Goal: Task Accomplishment & Management: Manage account settings

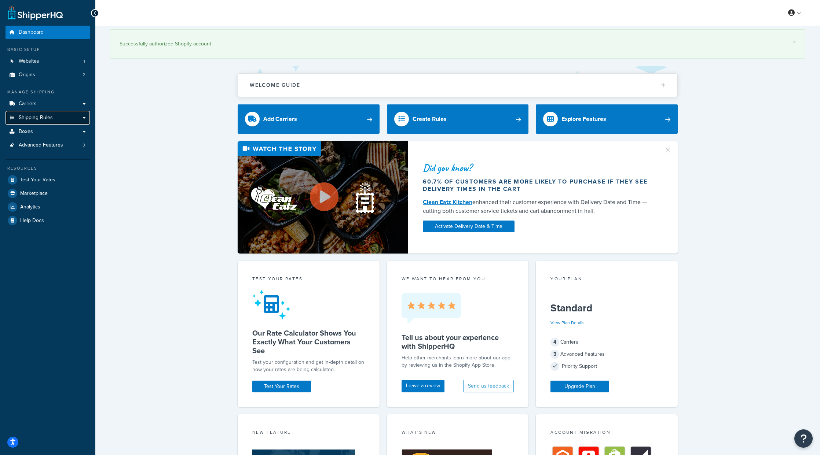
click at [45, 118] on span "Shipping Rules" at bounding box center [36, 118] width 34 height 6
click at [83, 117] on link "Shipping Rules" at bounding box center [47, 118] width 84 height 14
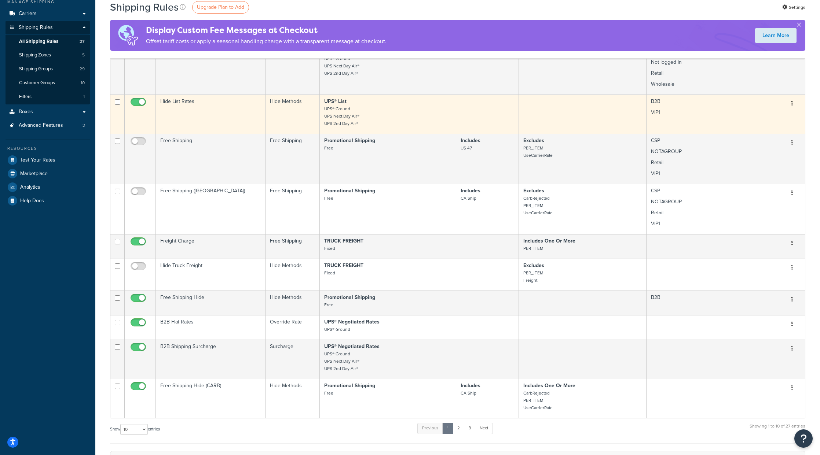
scroll to position [110, 0]
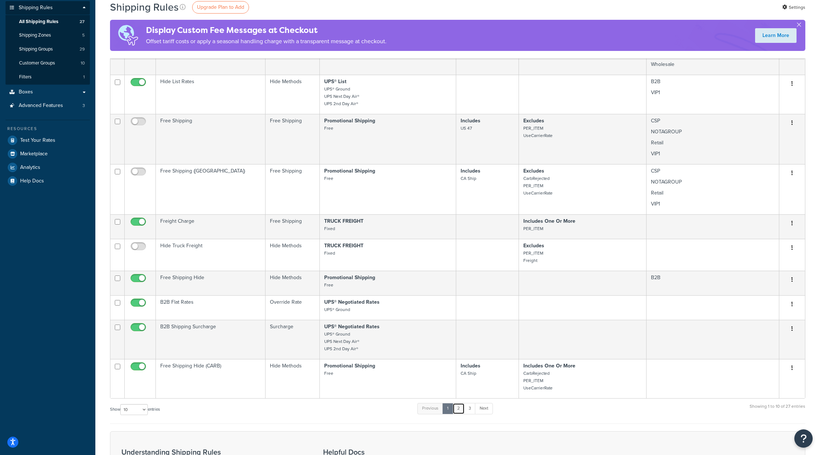
click at [460, 410] on link "2" at bounding box center [458, 408] width 12 height 11
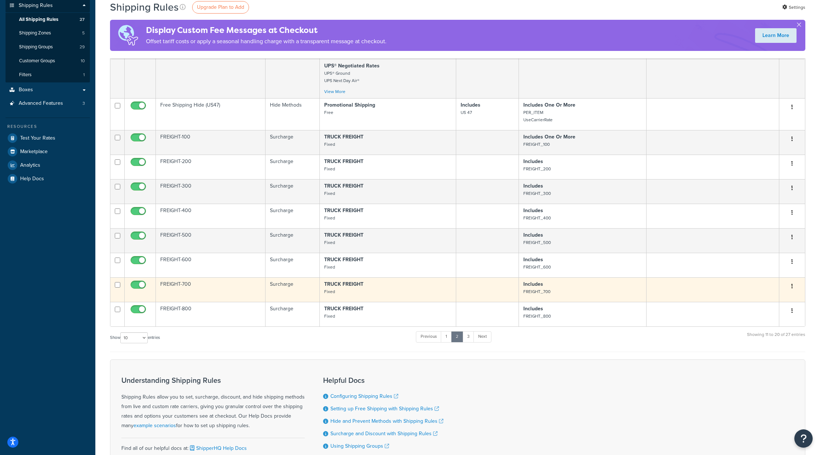
scroll to position [147, 0]
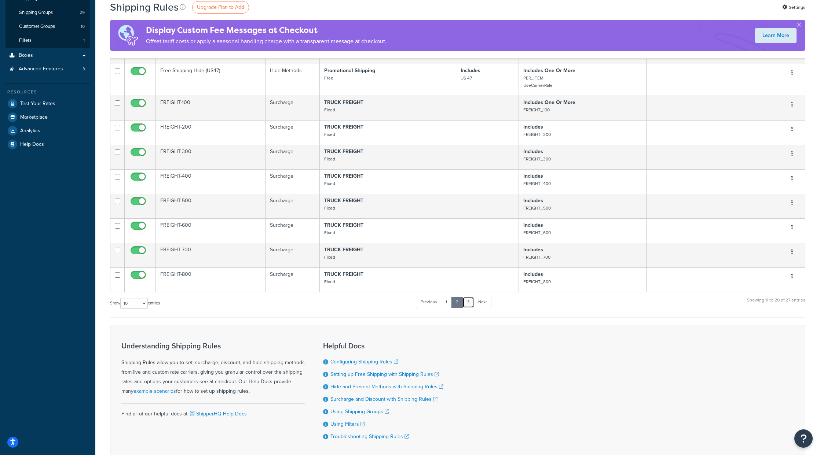
click at [472, 305] on link "3" at bounding box center [468, 302] width 12 height 11
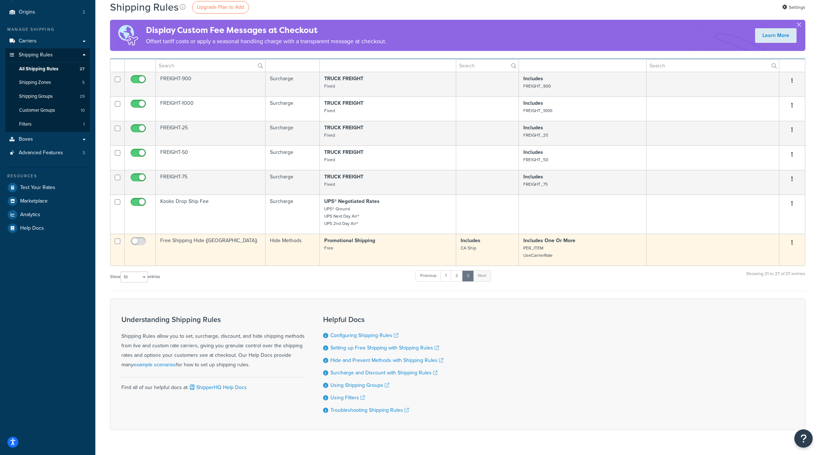
scroll to position [0, 0]
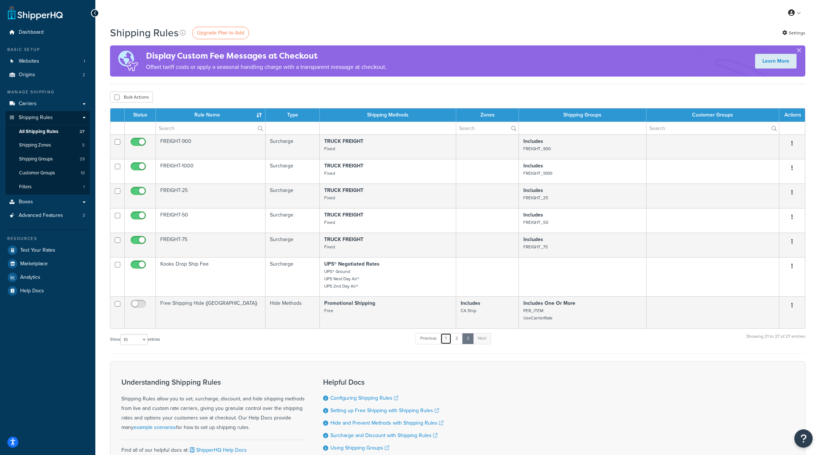
click at [446, 338] on link "1" at bounding box center [445, 338] width 11 height 11
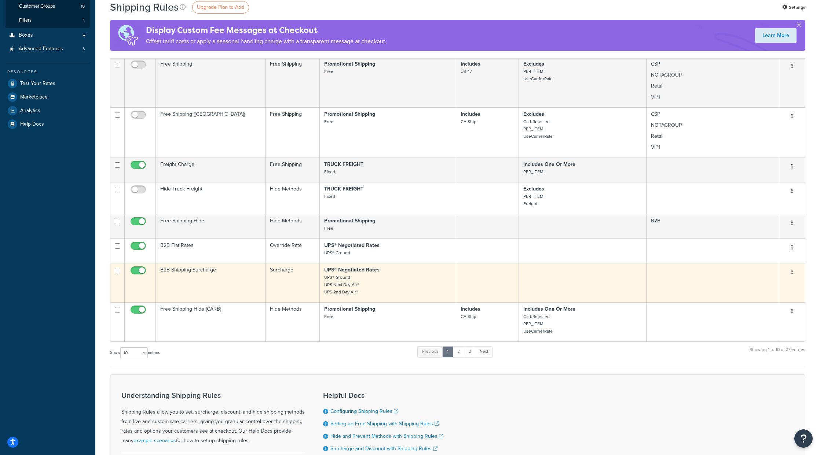
scroll to position [154, 0]
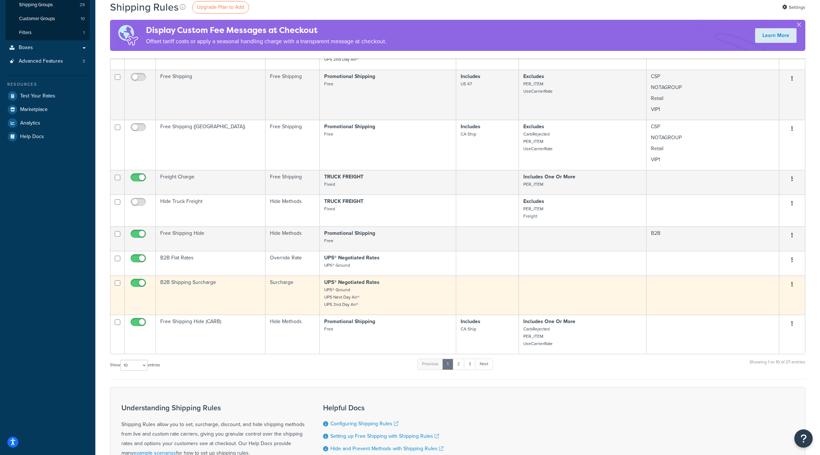
click at [386, 295] on p "UPS® Negotiated Rates UPS® Ground UPS Next Day Air® UPS 2nd Day Air®" at bounding box center [387, 293] width 127 height 29
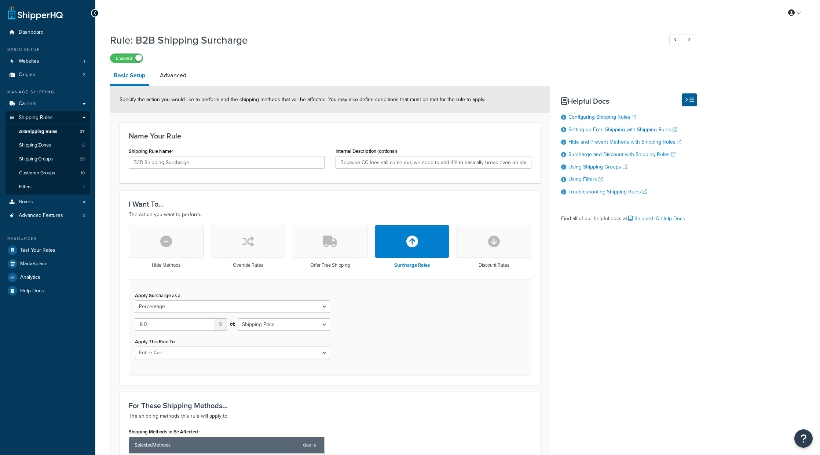
select select "PERCENTAGE"
click at [172, 80] on link "Advanced" at bounding box center [173, 76] width 34 height 18
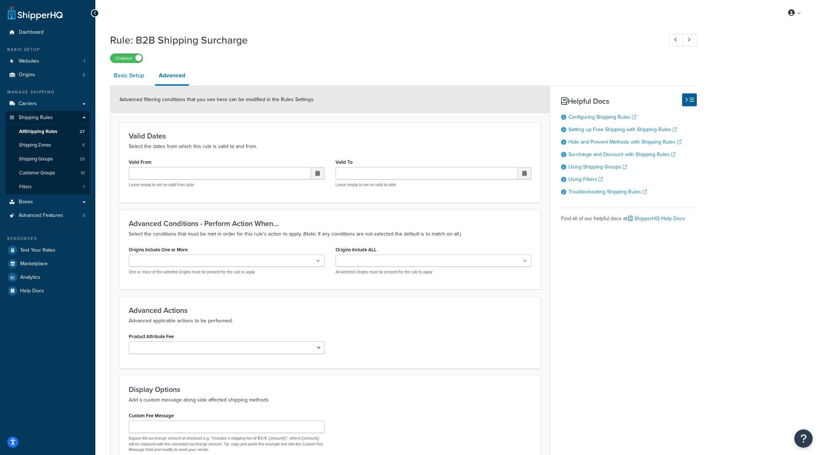
click at [121, 80] on link "Basic Setup" at bounding box center [129, 76] width 38 height 18
select select "PERCENTAGE"
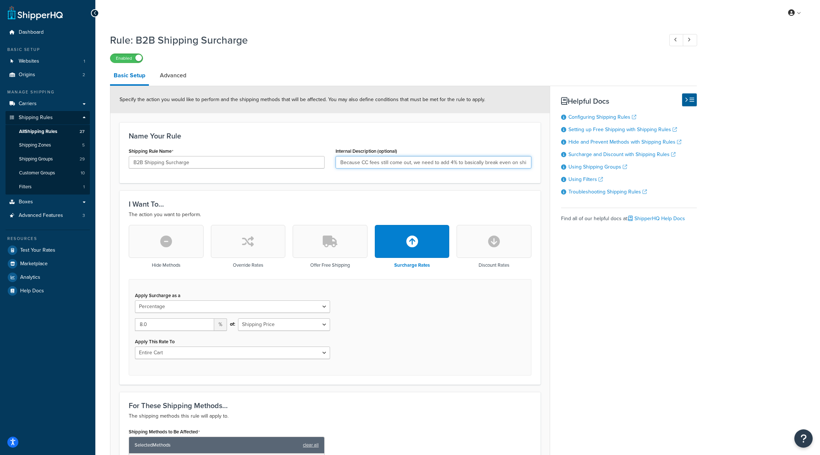
click at [364, 163] on input "Because CC fees still come out, we need to add 4% to basically break even on sh…" at bounding box center [433, 162] width 196 height 12
drag, startPoint x: 344, startPoint y: 165, endPoint x: 329, endPoint y: 167, distance: 14.8
click at [320, 169] on div "Shipping Rule Name B2B Shipping Surcharge Internal Description (optional) Becau…" at bounding box center [329, 160] width 413 height 28
click at [368, 164] on input "Because CC fees still come out, we need to add 4% to basically break even on sh…" at bounding box center [433, 162] width 196 height 12
click at [354, 183] on div "Name Your Rule Shipping Rule Name B2B Shipping Surcharge Internal Description (…" at bounding box center [329, 152] width 421 height 61
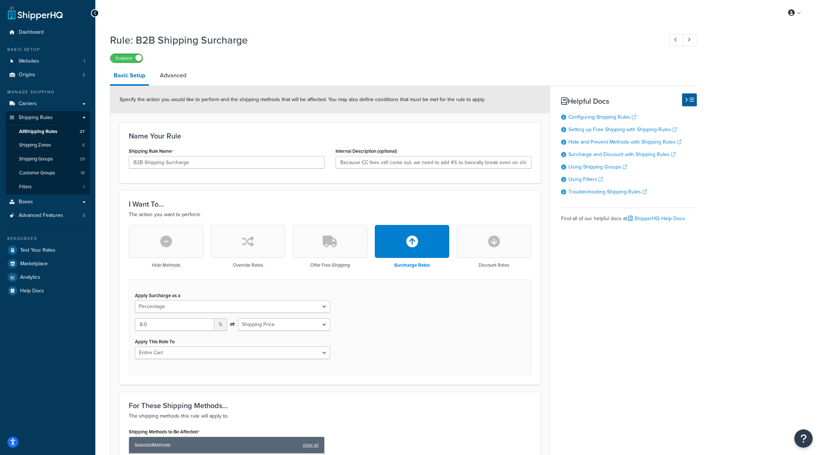
click at [96, 14] on icon at bounding box center [94, 13] width 3 height 5
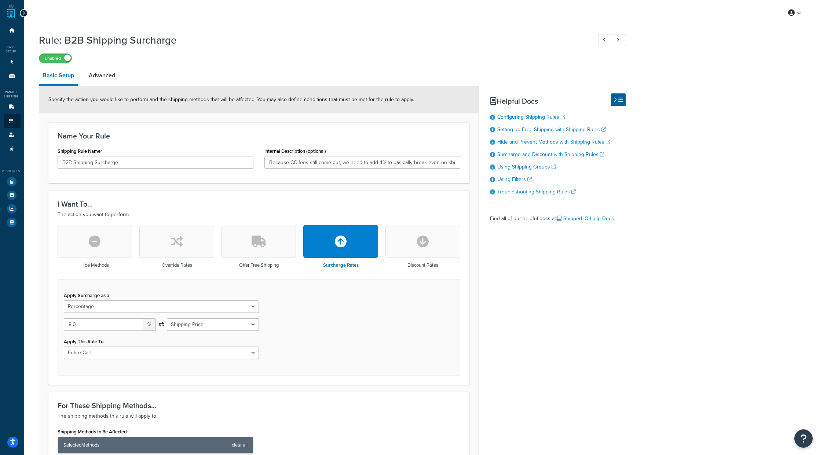
click at [22, 15] on icon at bounding box center [23, 13] width 3 height 5
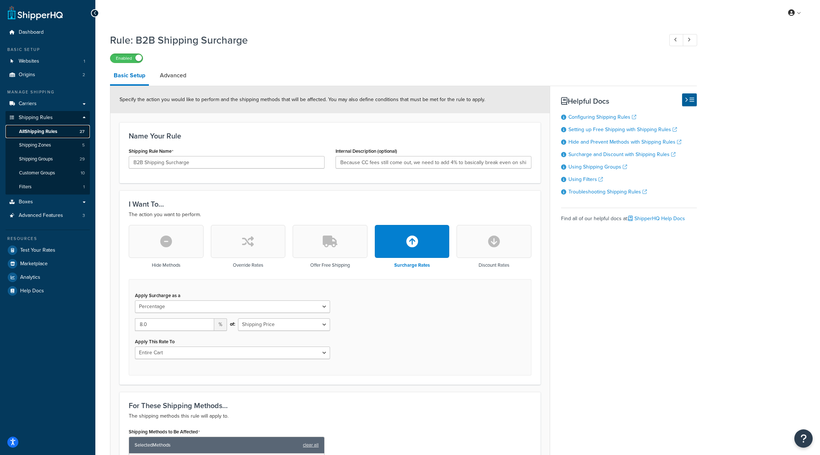
click at [43, 130] on span "All Shipping Rules" at bounding box center [38, 132] width 38 height 6
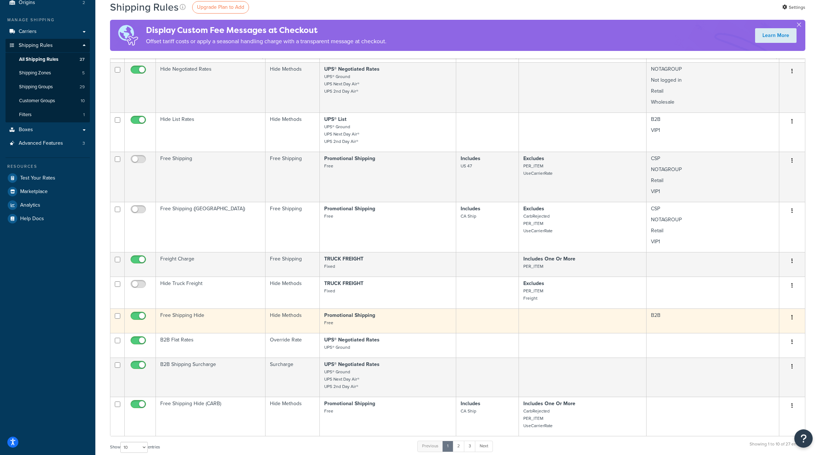
scroll to position [73, 0]
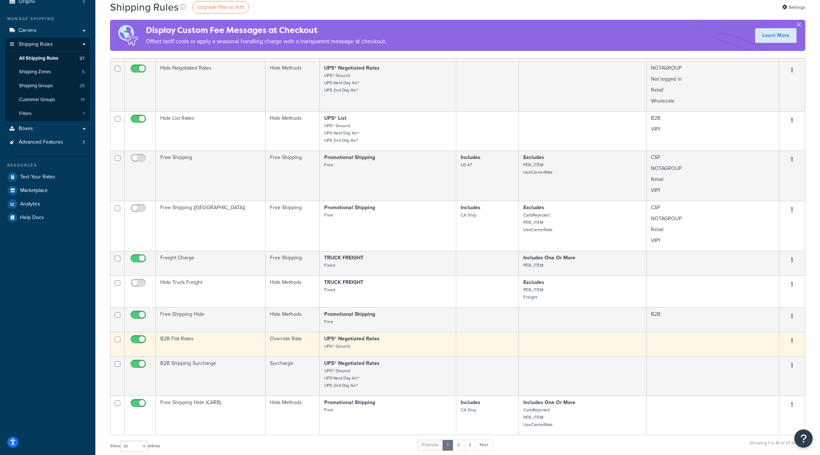
click at [215, 343] on td "B2B Flat Rates" at bounding box center [211, 344] width 110 height 25
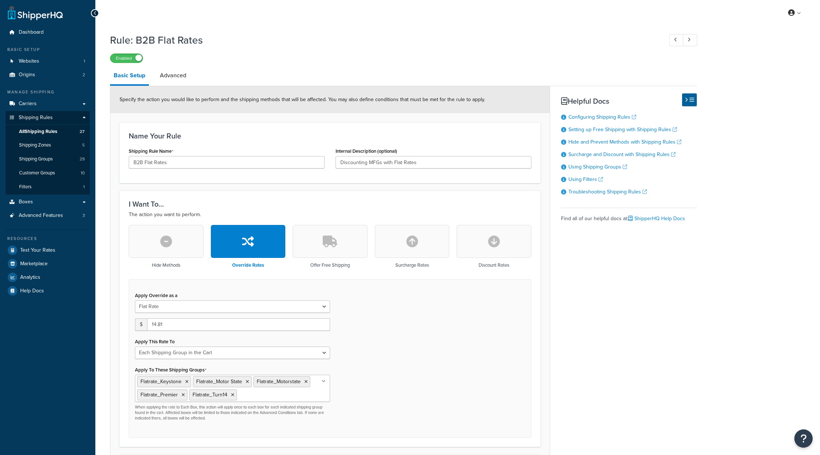
select select "SHIPPING_GROUP"
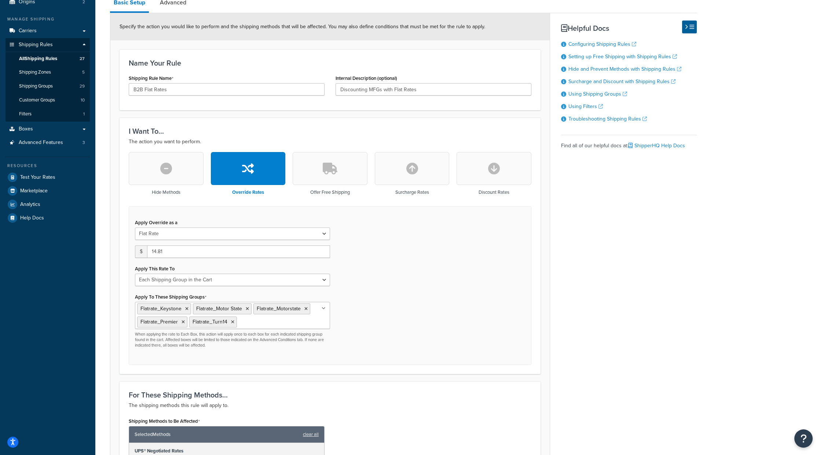
scroll to position [73, 0]
click at [598, 299] on div "Basic Setup Advanced Specify the action you would like to perform and the shipp…" at bounding box center [403, 295] width 586 height 605
click at [197, 282] on select "Each Shipment in the Cart Each Origin in the Cart Each Shipping Group in the Ca…" at bounding box center [232, 279] width 195 height 12
click at [198, 282] on select "Each Shipment in the Cart Each Origin in the Cart Each Shipping Group in the Ca…" at bounding box center [232, 279] width 195 height 12
click at [552, 311] on div "Basic Setup Advanced Specify the action you would like to perform and the shipp…" at bounding box center [403, 295] width 586 height 605
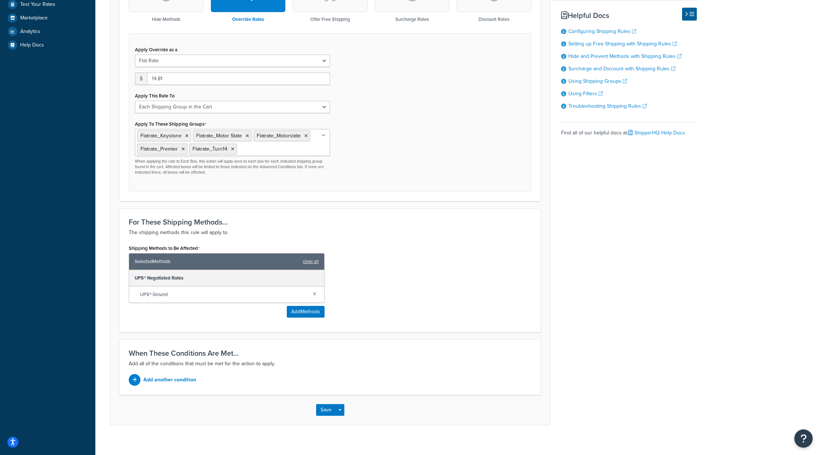
scroll to position [254, 0]
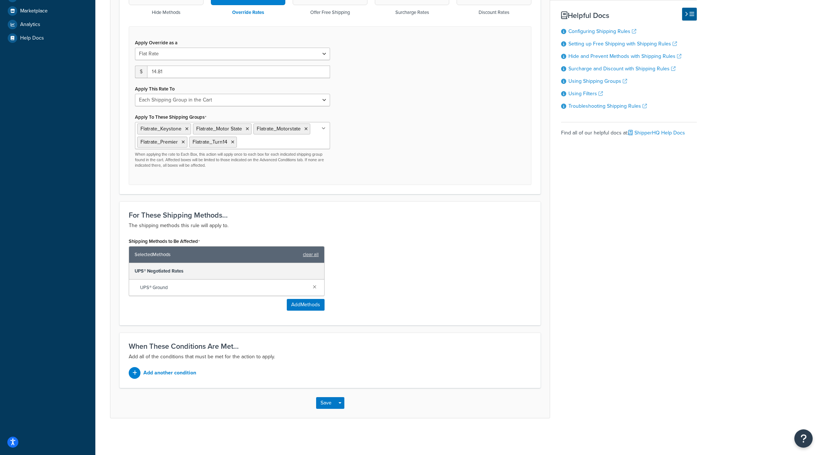
drag, startPoint x: 420, startPoint y: 313, endPoint x: 413, endPoint y: 311, distance: 8.1
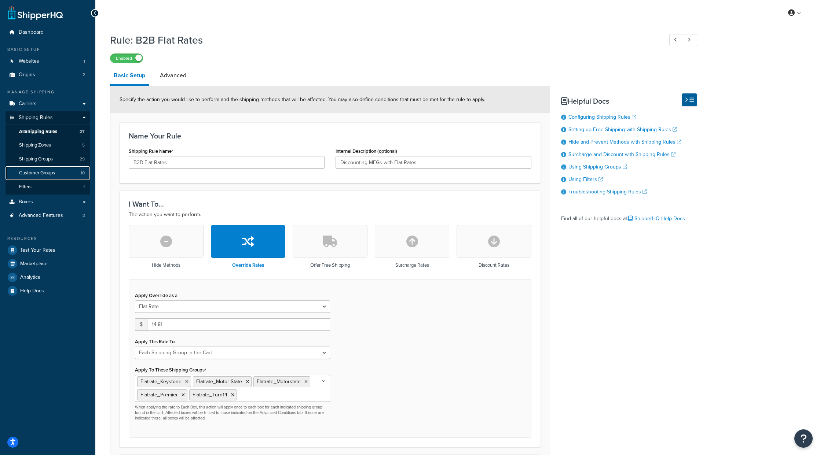
click at [49, 176] on span "Customer Groups" at bounding box center [37, 173] width 36 height 6
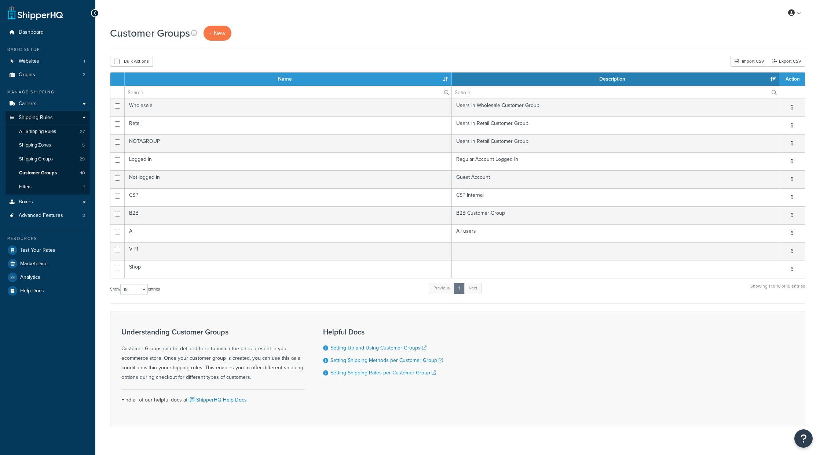
select select "15"
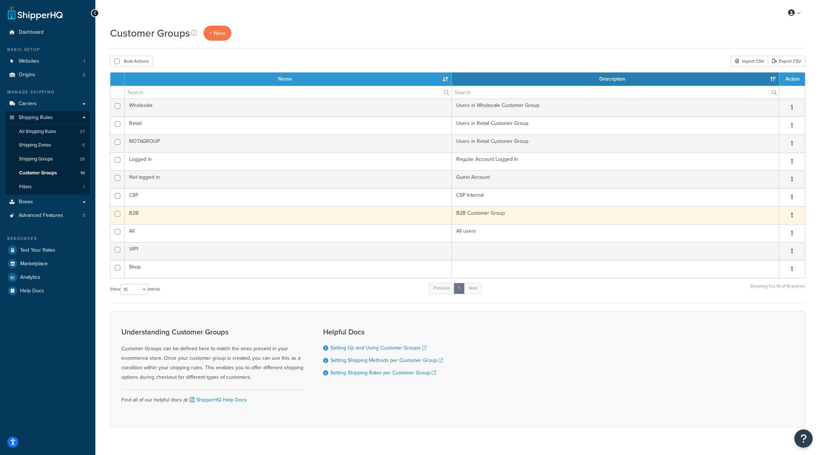
click at [137, 212] on td "B2B" at bounding box center [288, 215] width 327 height 18
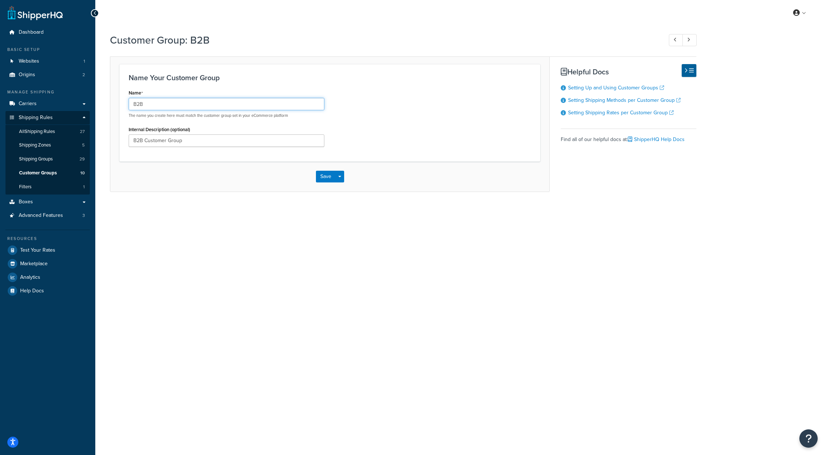
drag, startPoint x: 174, startPoint y: 103, endPoint x: 95, endPoint y: 105, distance: 78.8
click at [95, 105] on div "Dashboard Basic Setup Websites 1 Origins 2 Manage Shipping Carriers Carriers Al…" at bounding box center [412, 227] width 825 height 455
type input "b2b"
click at [322, 177] on button "Save" at bounding box center [326, 177] width 20 height 12
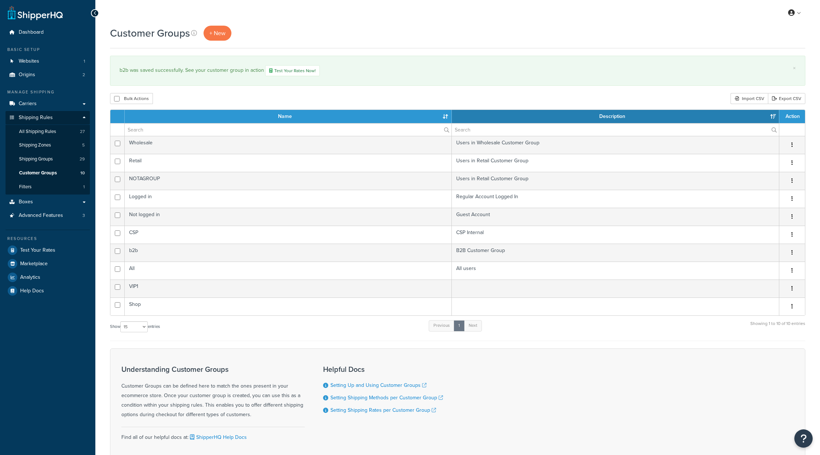
select select "15"
click at [38, 132] on span "All Shipping Rules" at bounding box center [37, 132] width 37 height 6
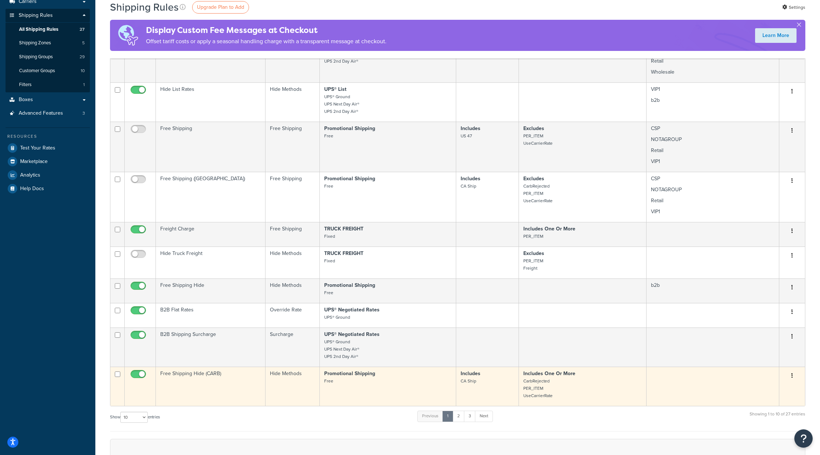
scroll to position [110, 0]
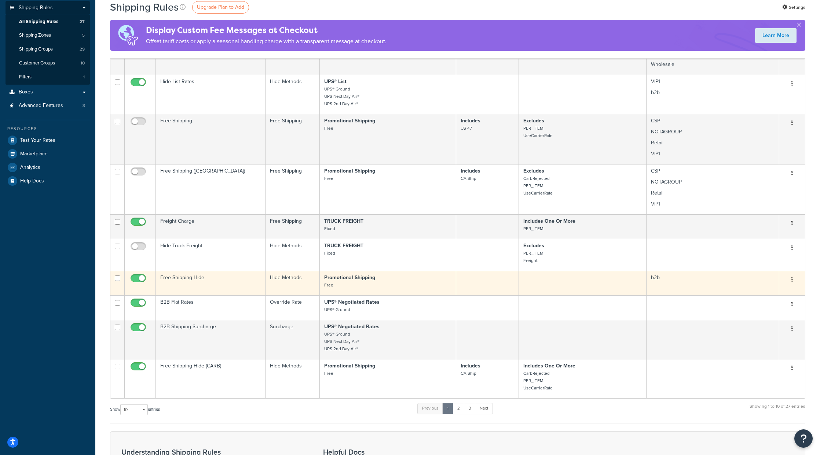
click at [543, 282] on td at bounding box center [583, 283] width 128 height 25
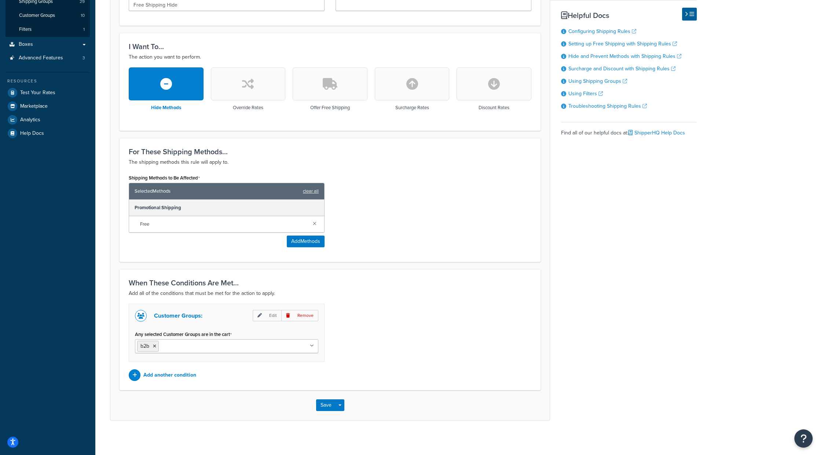
scroll to position [161, 0]
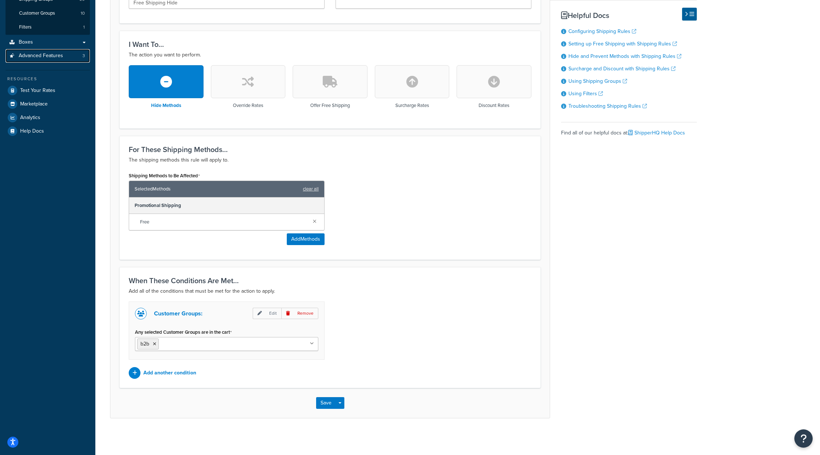
drag, startPoint x: 55, startPoint y: 57, endPoint x: 472, endPoint y: 43, distance: 417.4
click at [55, 57] on span "Advanced Features" at bounding box center [41, 56] width 44 height 6
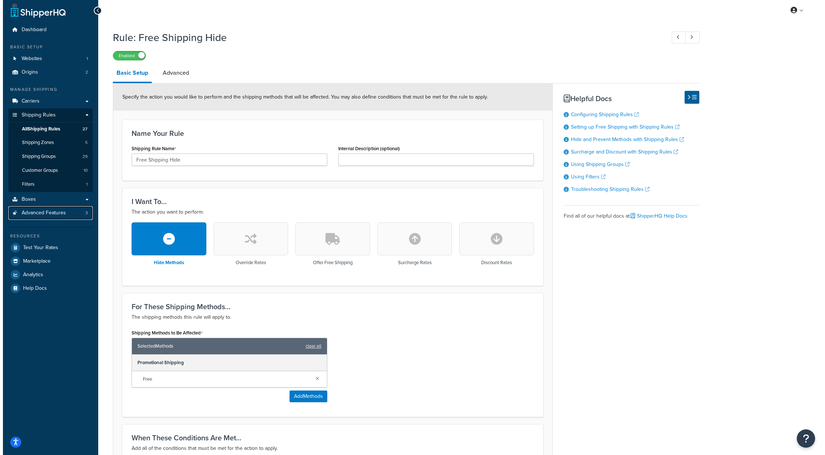
scroll to position [0, 0]
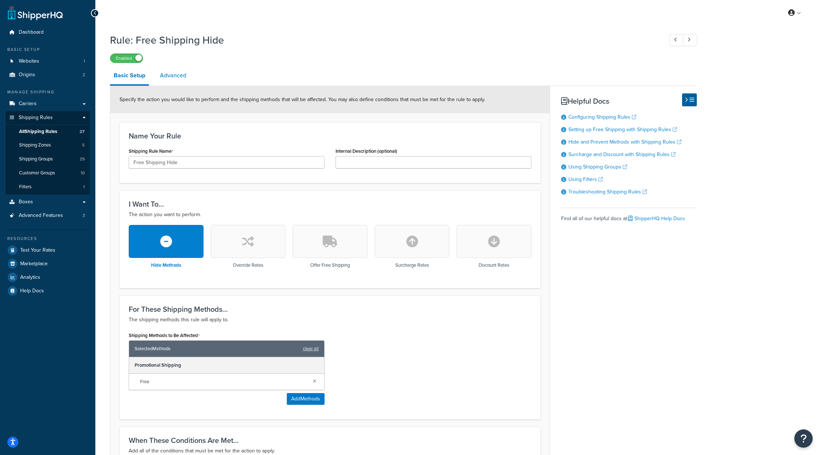
click at [169, 75] on link "Advanced" at bounding box center [173, 76] width 34 height 18
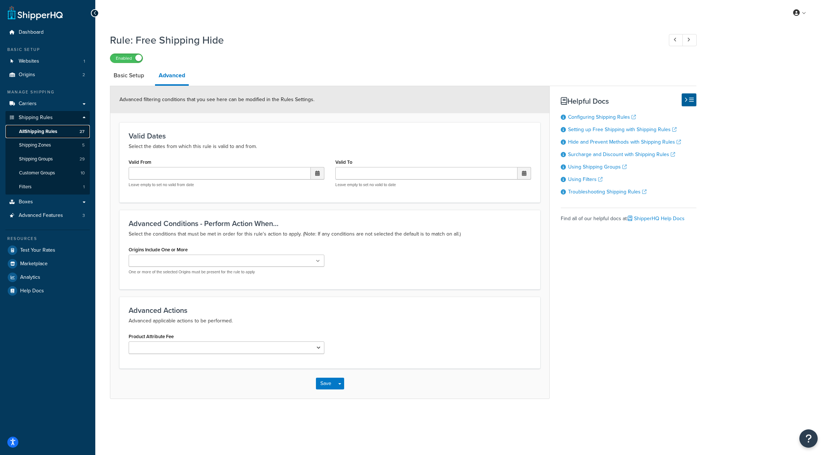
click at [44, 130] on span "All Shipping Rules" at bounding box center [38, 132] width 38 height 6
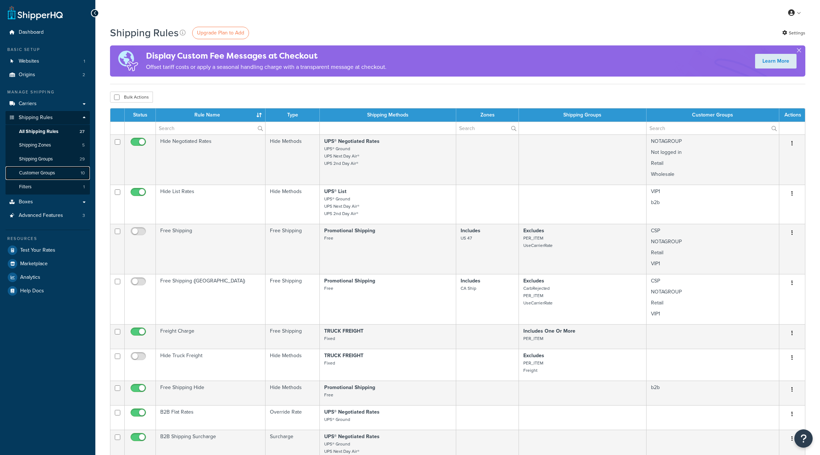
click at [44, 172] on span "Customer Groups" at bounding box center [37, 173] width 36 height 6
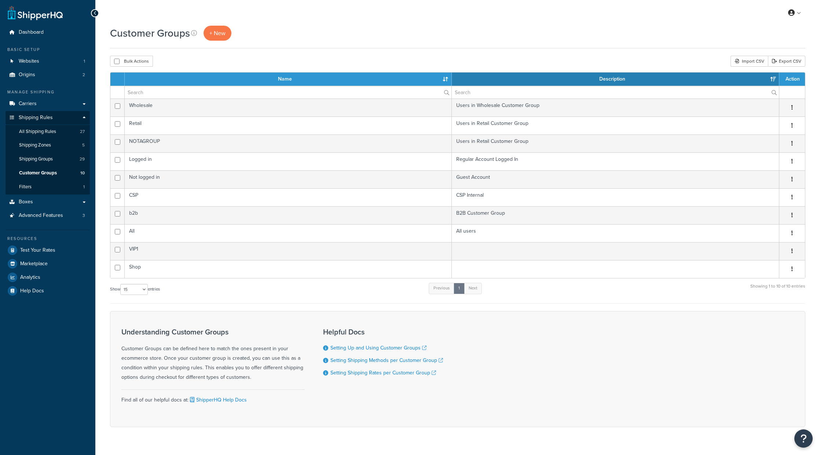
select select "15"
click at [795, 13] on link at bounding box center [794, 12] width 21 height 11
click at [768, 55] on span "Global Settings" at bounding box center [769, 57] width 31 height 7
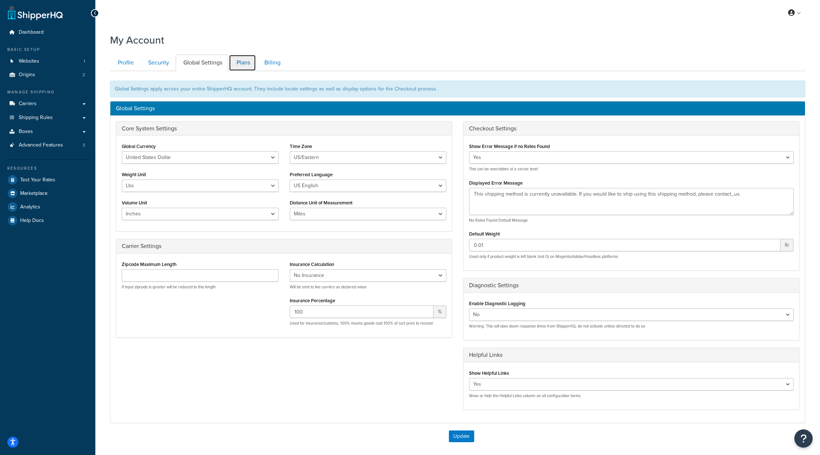
click at [239, 59] on link "Plans" at bounding box center [242, 63] width 27 height 16
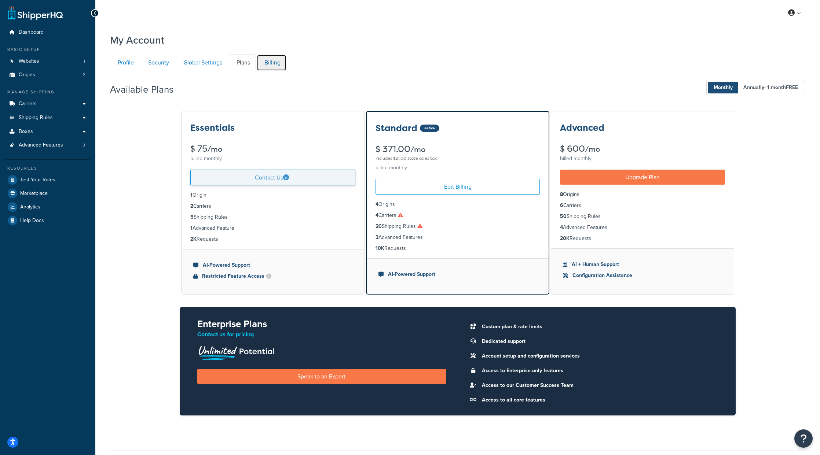
click at [265, 65] on link "Billing" at bounding box center [272, 63] width 30 height 16
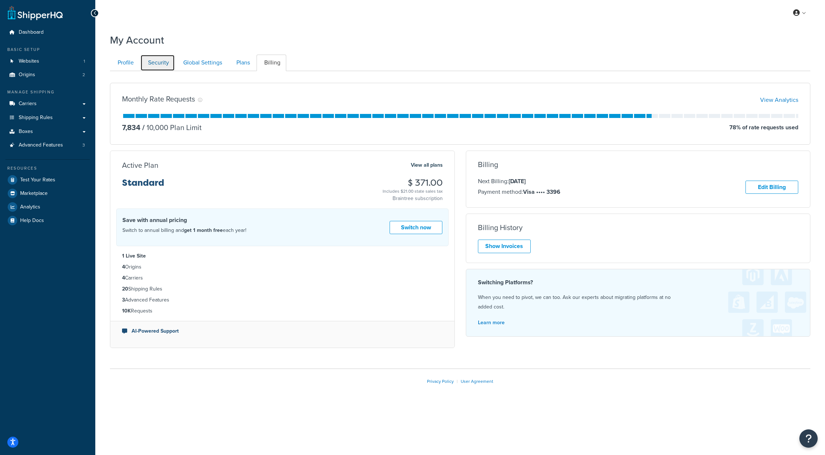
click at [164, 68] on link "Security" at bounding box center [157, 63] width 34 height 16
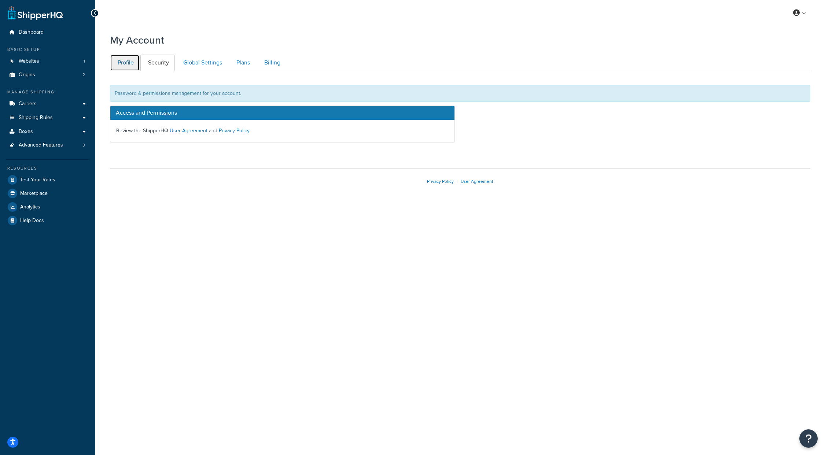
click at [124, 65] on link "Profile" at bounding box center [125, 63] width 30 height 16
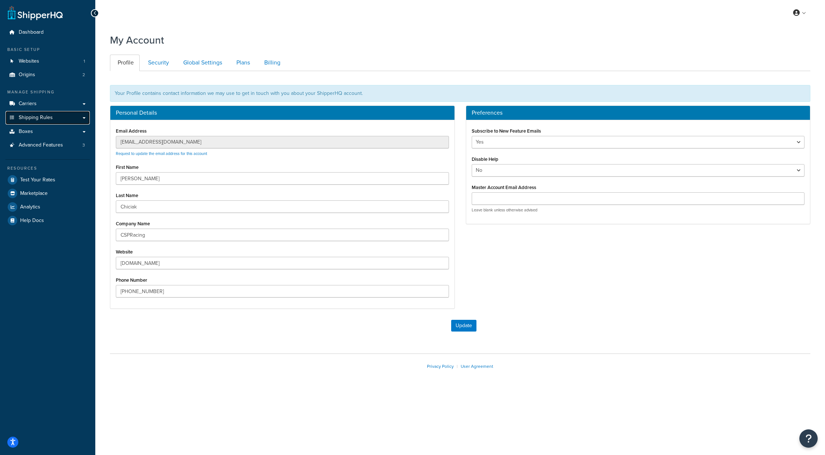
click at [35, 117] on span "Shipping Rules" at bounding box center [36, 118] width 34 height 6
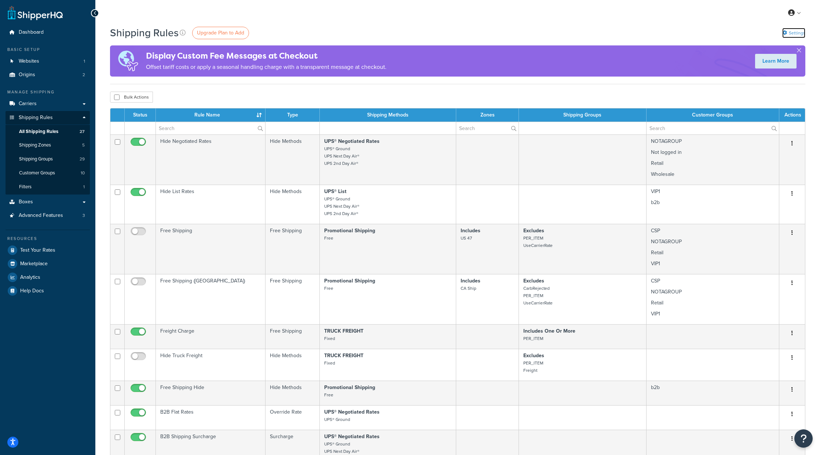
click at [803, 34] on link "Settings" at bounding box center [793, 33] width 23 height 10
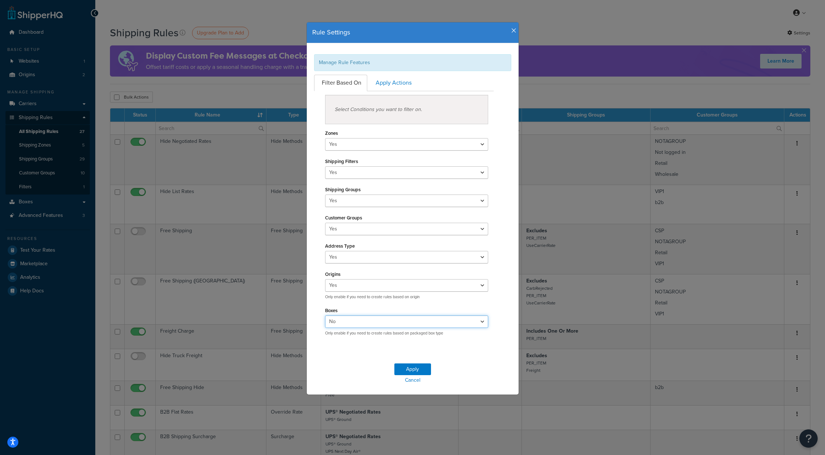
click at [350, 322] on select "Yes No" at bounding box center [406, 322] width 163 height 12
click at [342, 229] on select "Yes No" at bounding box center [406, 229] width 163 height 12
click at [379, 80] on link "Apply Actions" at bounding box center [392, 83] width 49 height 16
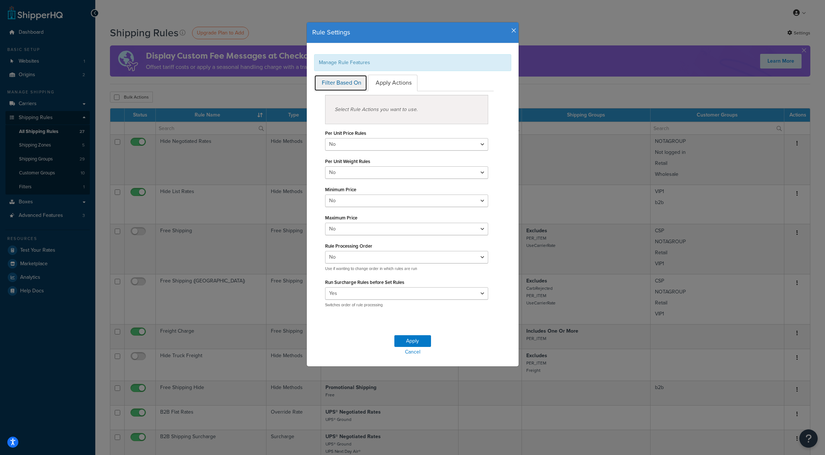
click at [332, 81] on link "Filter Based On" at bounding box center [340, 83] width 53 height 16
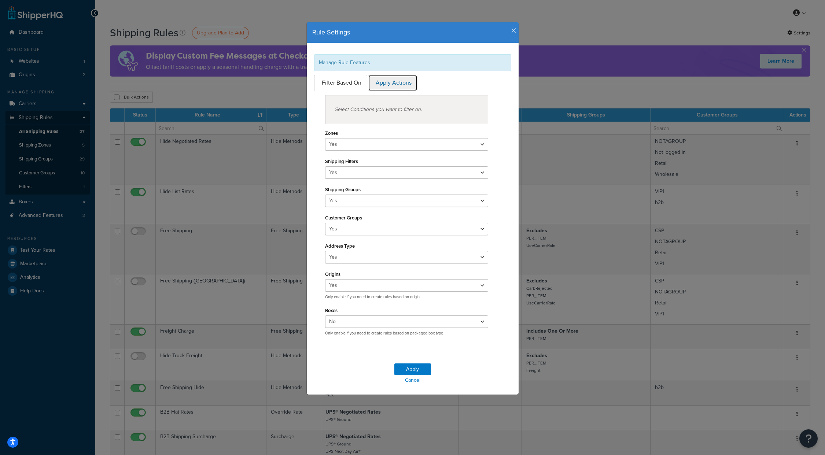
click at [383, 79] on link "Apply Actions" at bounding box center [392, 83] width 49 height 16
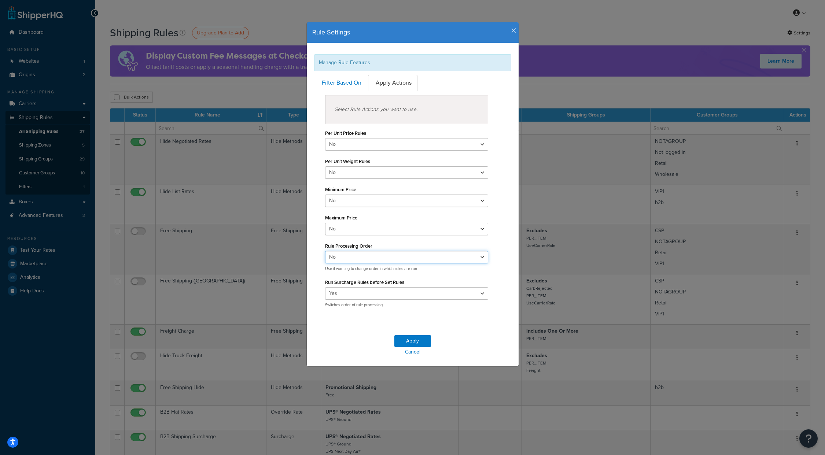
click at [342, 256] on select "Yes No" at bounding box center [406, 257] width 163 height 12
select select "true"
click at [325, 251] on select "Yes No" at bounding box center [406, 257] width 163 height 12
click at [405, 341] on button "Apply" at bounding box center [412, 341] width 37 height 12
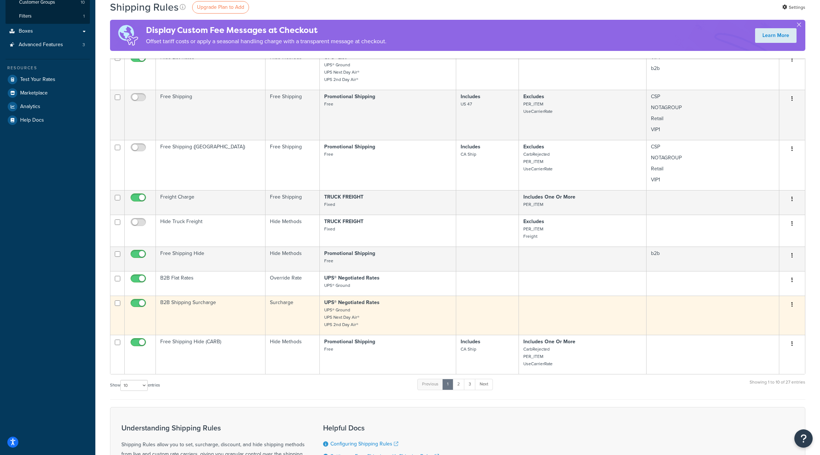
scroll to position [183, 0]
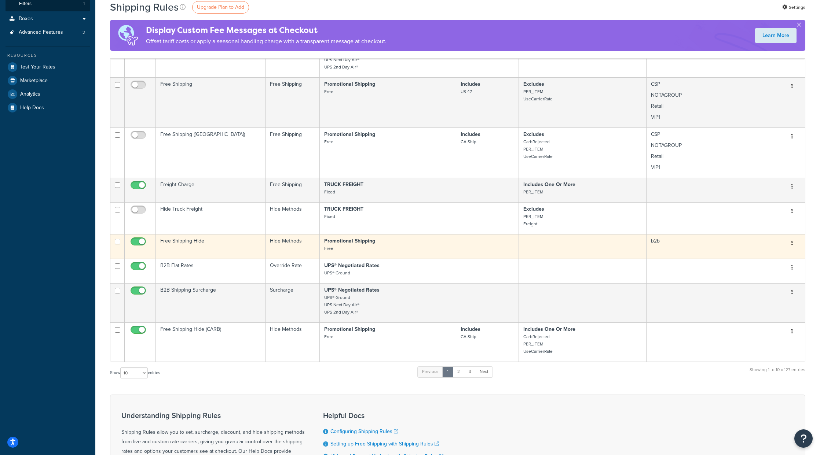
click at [792, 242] on icon "button" at bounding box center [791, 242] width 1 height 5
click at [202, 242] on td "Free Shipping Hide" at bounding box center [211, 246] width 110 height 25
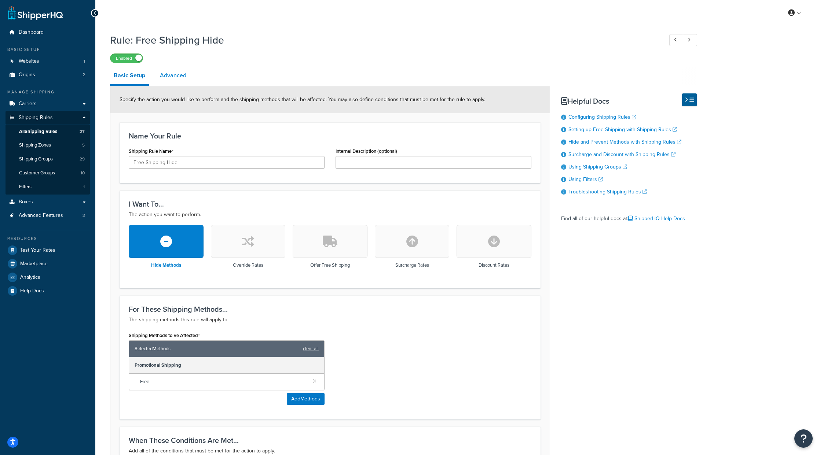
click at [164, 77] on link "Advanced" at bounding box center [173, 76] width 34 height 18
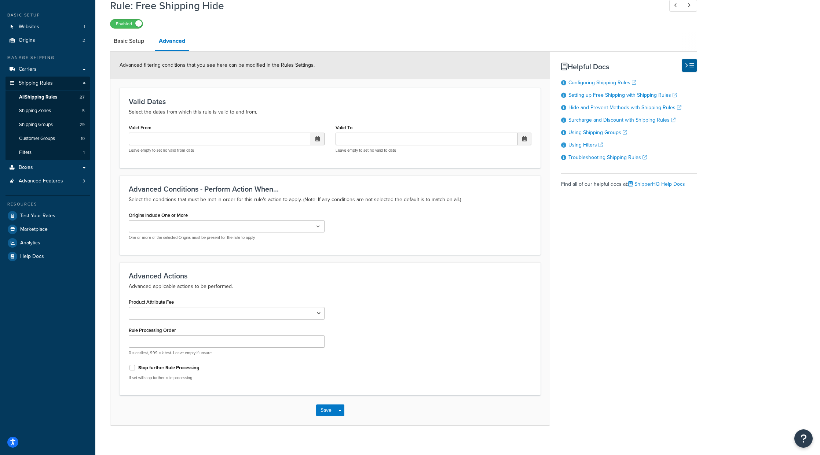
scroll to position [43, 0]
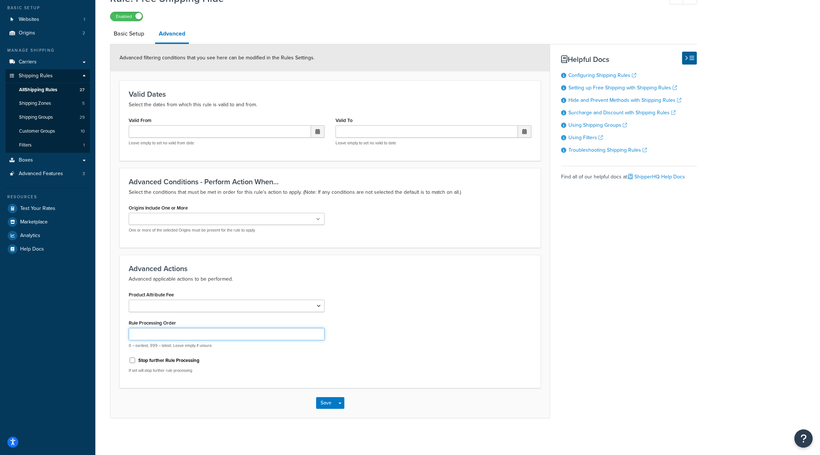
click at [170, 333] on input "Rule Processing Order" at bounding box center [227, 334] width 196 height 12
type input "0"
click at [231, 390] on div "Save Save Dropdown Save and Edit Save and Duplicate Save and Create New" at bounding box center [329, 403] width 439 height 30
click at [324, 405] on button "Save" at bounding box center [326, 403] width 20 height 12
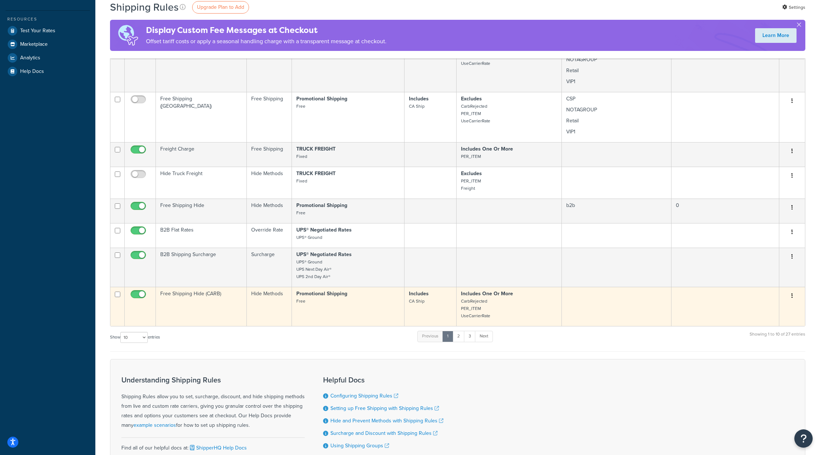
scroll to position [220, 0]
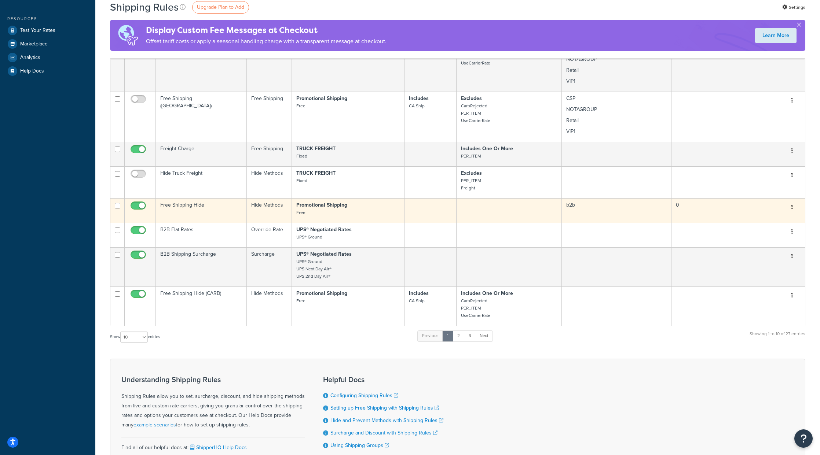
click at [363, 213] on p "Promotional Shipping Free" at bounding box center [347, 209] width 103 height 15
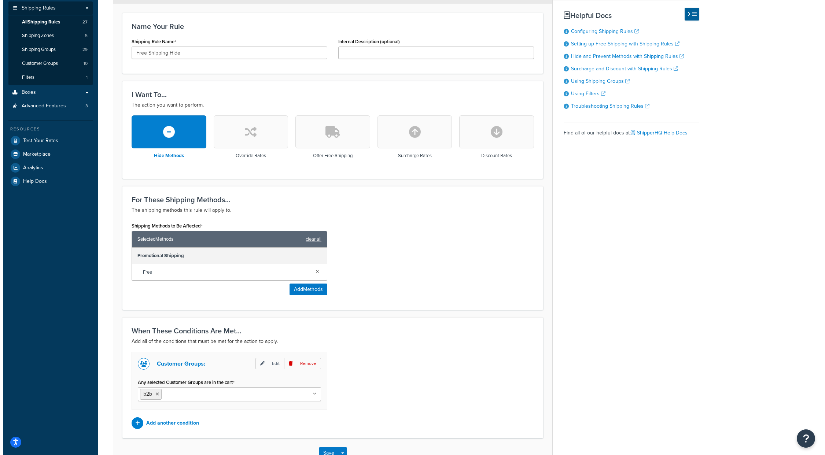
scroll to position [110, 0]
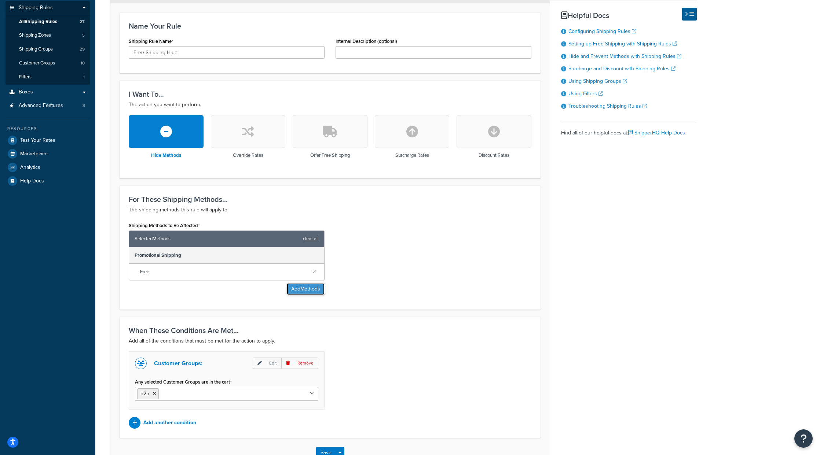
click at [314, 290] on button "Add Methods" at bounding box center [306, 289] width 38 height 12
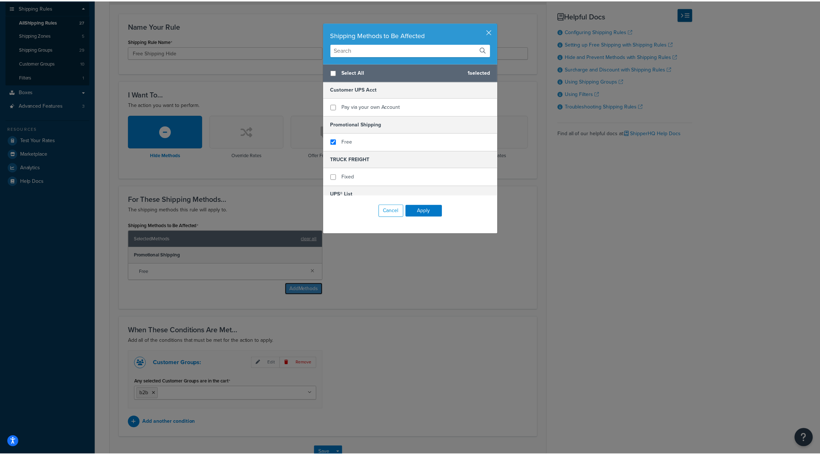
scroll to position [0, 0]
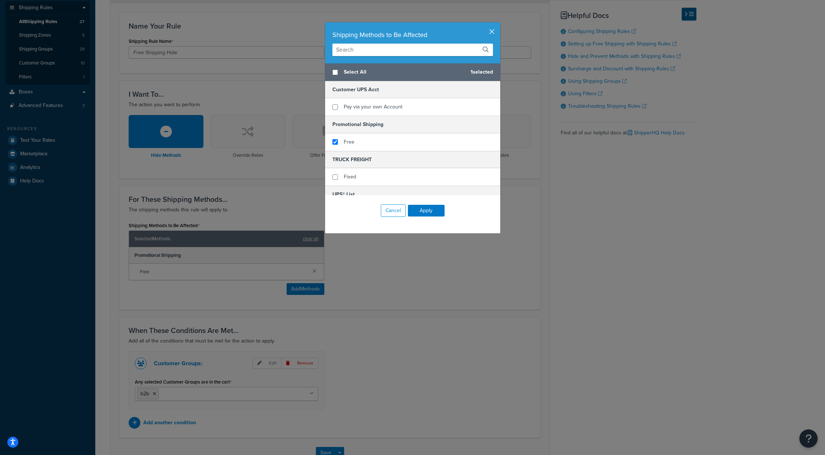
click at [499, 24] on button "button" at bounding box center [500, 23] width 2 height 2
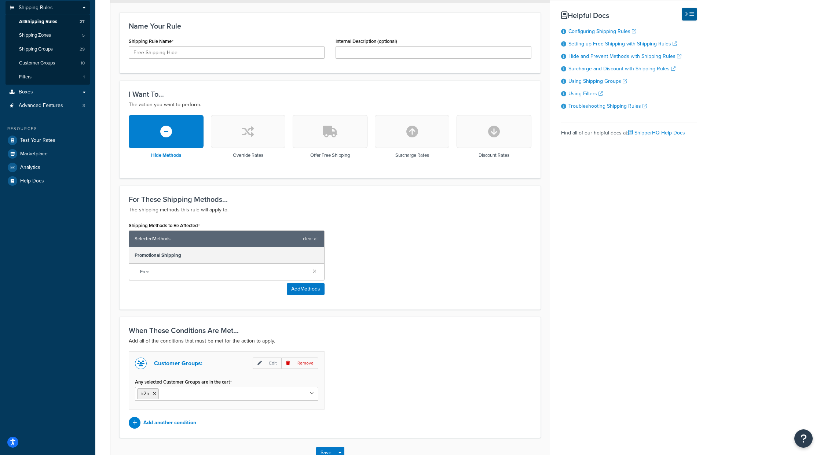
click at [603, 197] on div "Basic Setup Advanced Specify the action you would like to perform and the shipp…" at bounding box center [403, 212] width 586 height 511
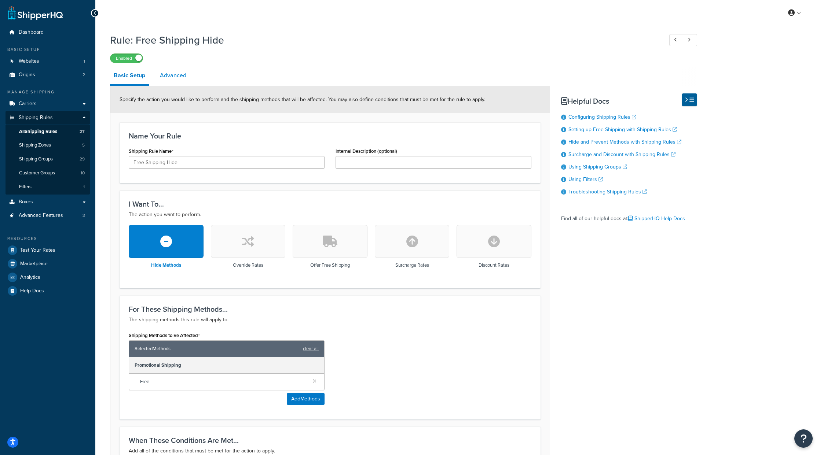
click at [166, 76] on link "Advanced" at bounding box center [173, 76] width 34 height 18
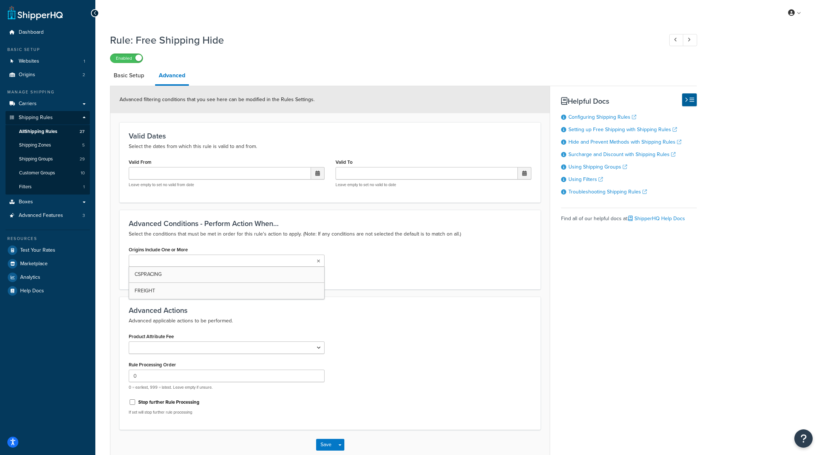
click at [318, 260] on icon at bounding box center [318, 261] width 3 height 4
click at [318, 260] on icon at bounding box center [318, 261] width 4 height 4
click at [326, 242] on div "Advanced Conditions - Perform Action When... Select the conditions that must be…" at bounding box center [329, 250] width 421 height 80
click at [122, 76] on link "Basic Setup" at bounding box center [129, 76] width 38 height 18
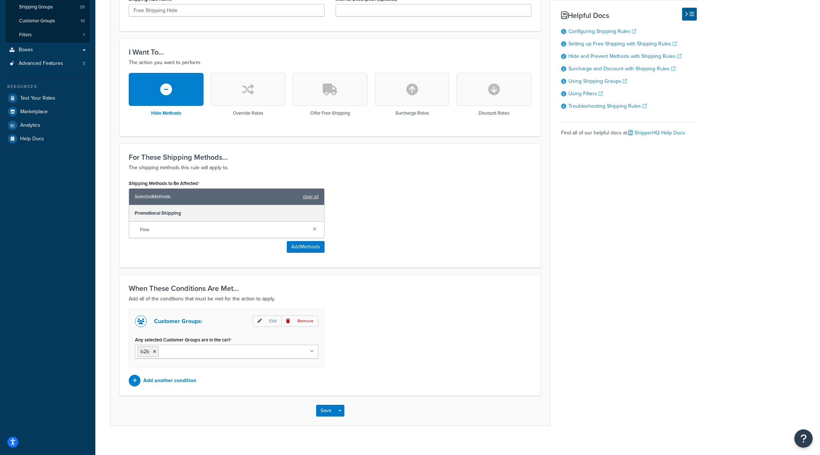
scroll to position [161, 0]
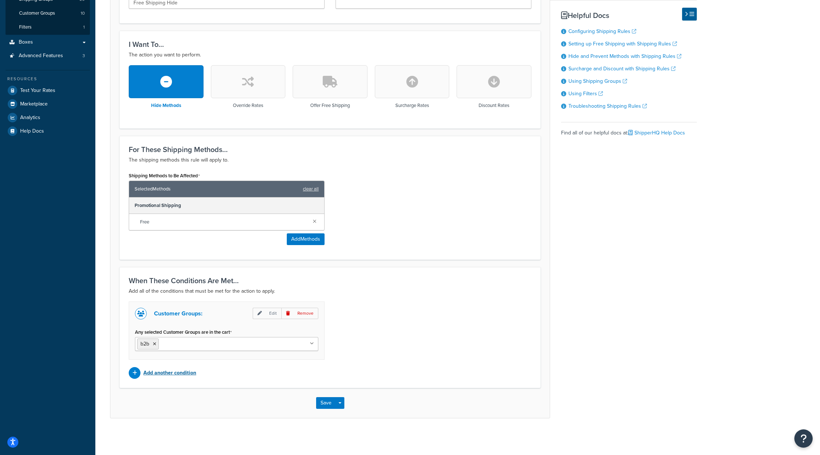
click at [179, 371] on p "Add another condition" at bounding box center [169, 373] width 53 height 10
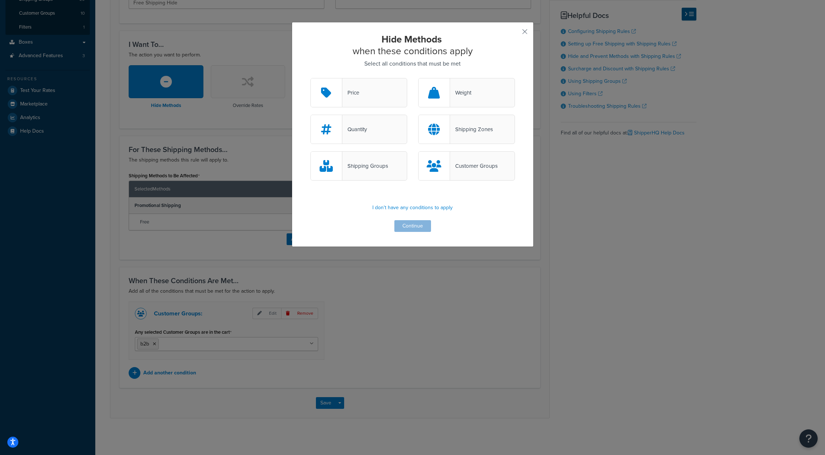
click at [436, 167] on icon at bounding box center [434, 166] width 15 height 12
click at [0, 0] on input "Customer Groups" at bounding box center [0, 0] width 0 height 0
click at [419, 225] on button "Continue" at bounding box center [412, 226] width 37 height 12
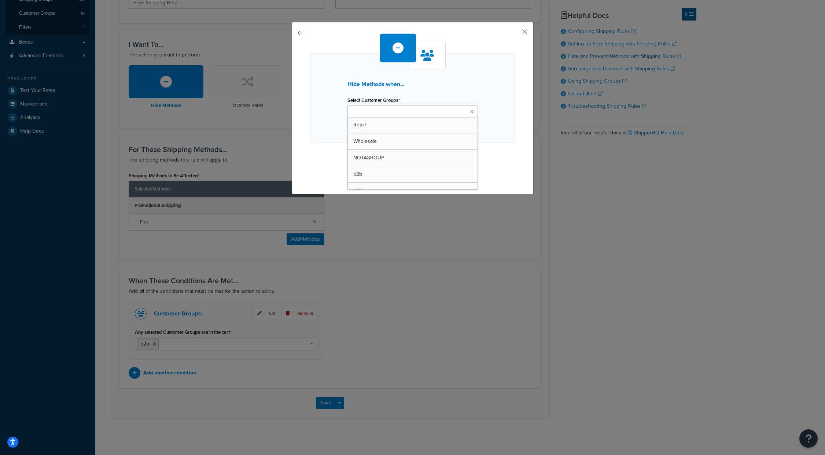
click at [380, 108] on input "Select Customer Groups" at bounding box center [382, 112] width 65 height 8
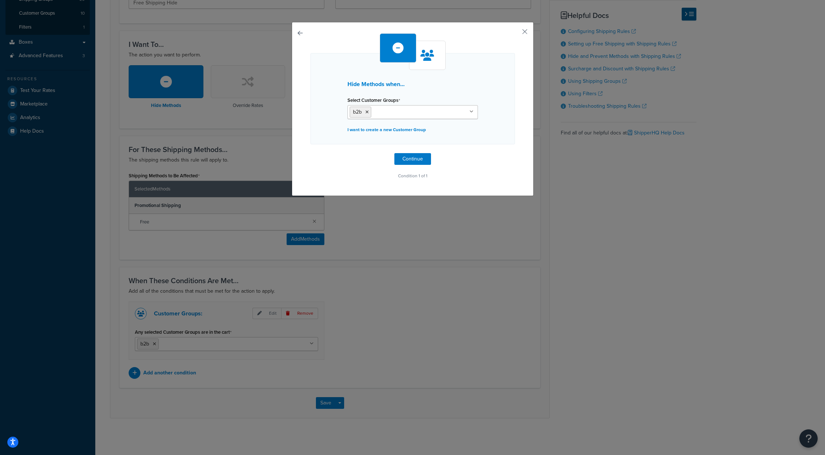
click at [522, 124] on div "Hide Methods when... Select Customer Groups b2b Retail Wholesale NOTAGROUP VIP1…" at bounding box center [413, 109] width 242 height 174
click at [409, 158] on button "Continue" at bounding box center [412, 159] width 37 height 12
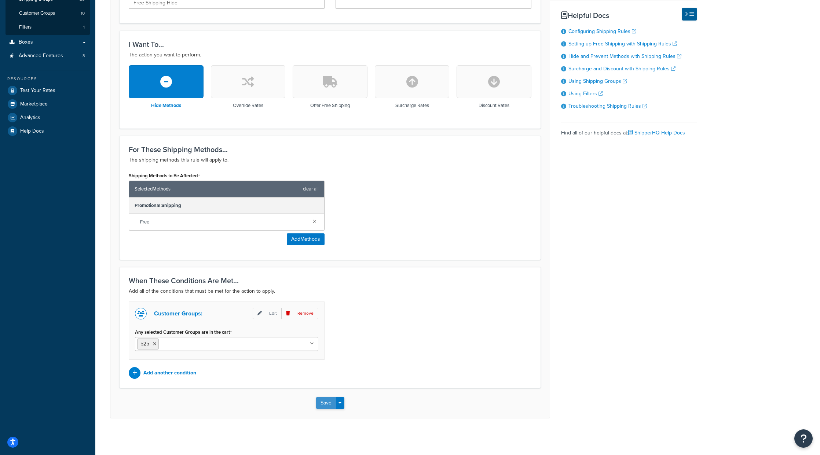
click at [320, 407] on button "Save" at bounding box center [326, 403] width 20 height 12
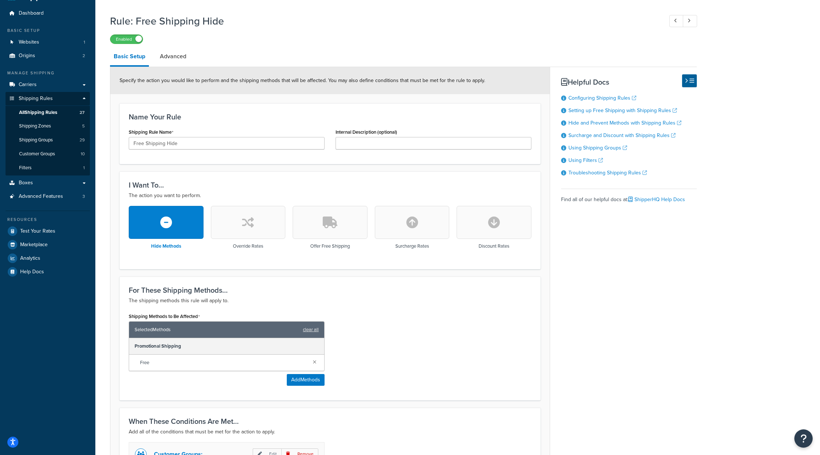
scroll to position [113, 0]
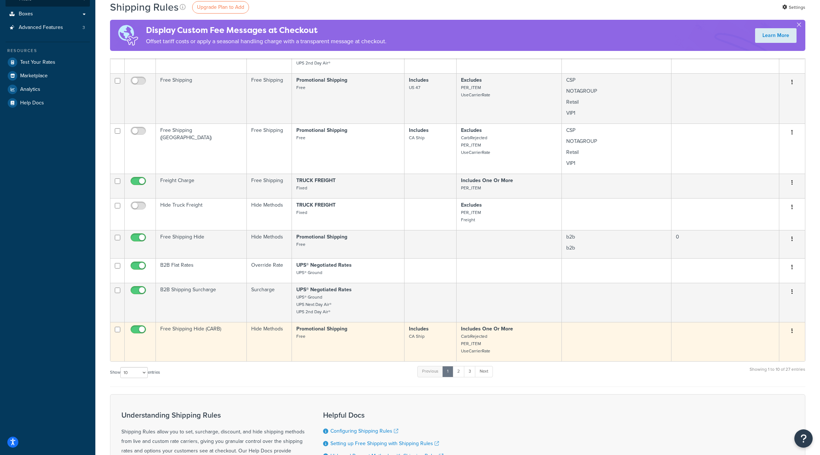
scroll to position [122, 0]
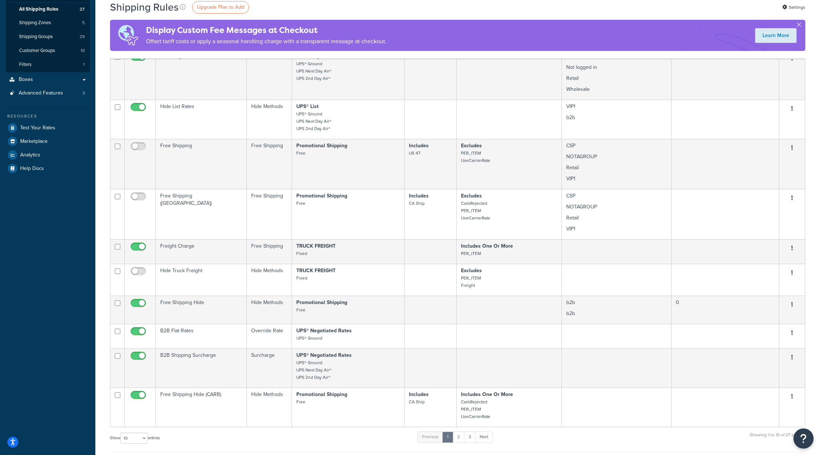
click at [807, 437] on button "Open Resource Center" at bounding box center [803, 439] width 20 height 20
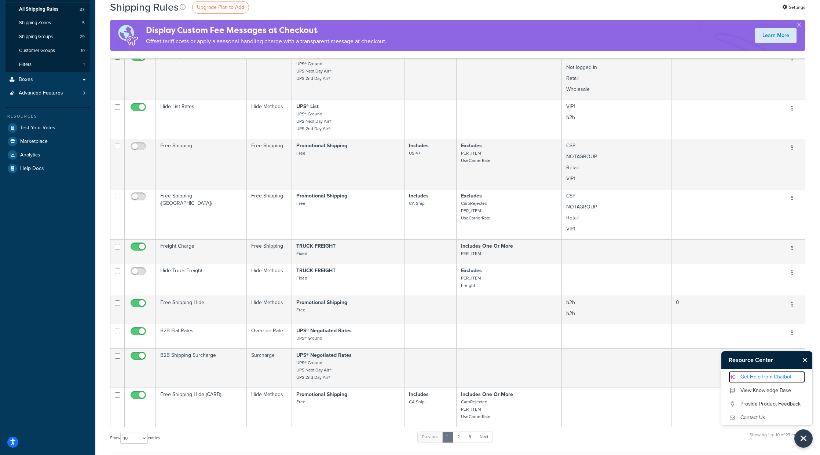
click at [759, 376] on link "Get Help from Chatbot" at bounding box center [766, 377] width 76 height 12
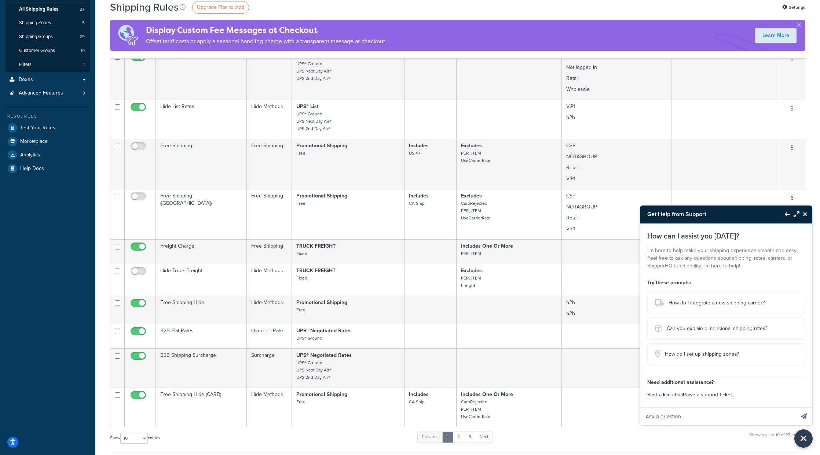
click at [665, 396] on button "Start a live chat" at bounding box center [664, 395] width 34 height 10
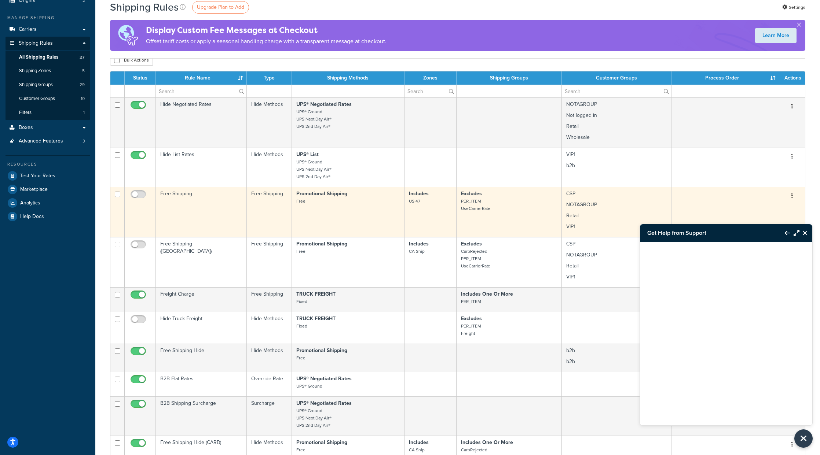
scroll to position [0, 0]
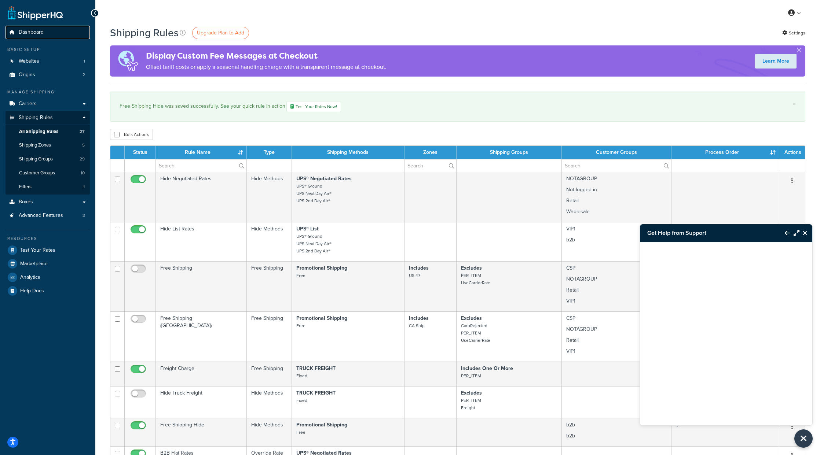
click at [36, 37] on link "Dashboard" at bounding box center [47, 33] width 84 height 14
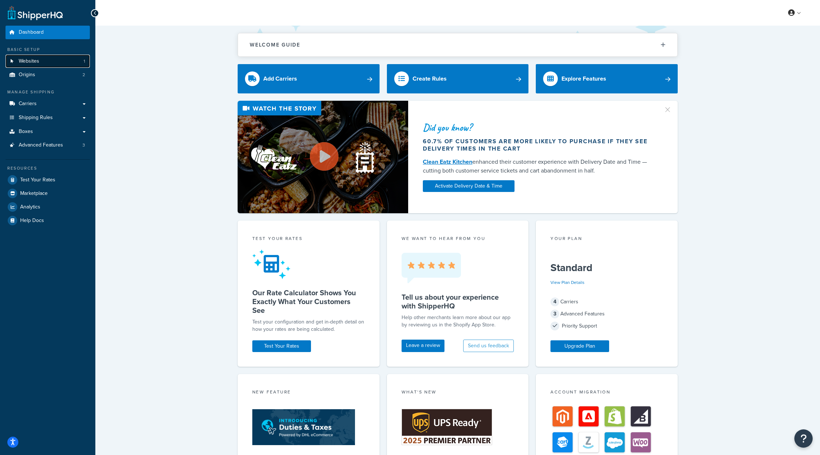
click at [24, 59] on span "Websites" at bounding box center [29, 61] width 21 height 6
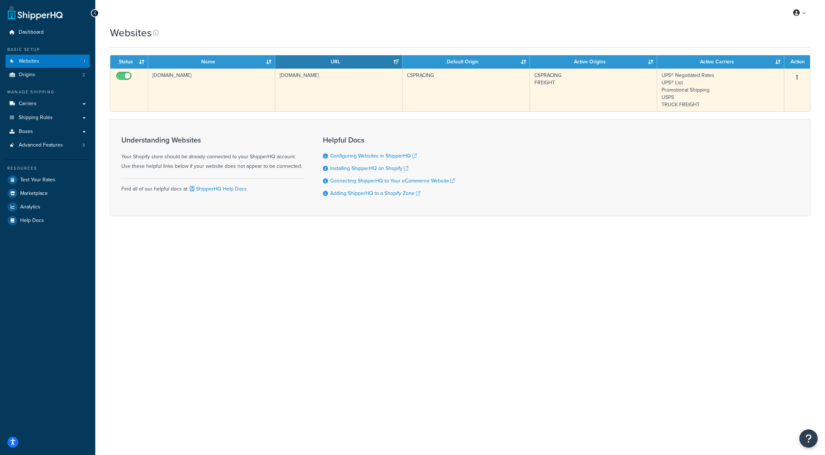
copy td "[DOMAIN_NAME]"
drag, startPoint x: 218, startPoint y: 77, endPoint x: 152, endPoint y: 81, distance: 66.5
click at [152, 81] on td "[DOMAIN_NAME]" at bounding box center [211, 90] width 127 height 43
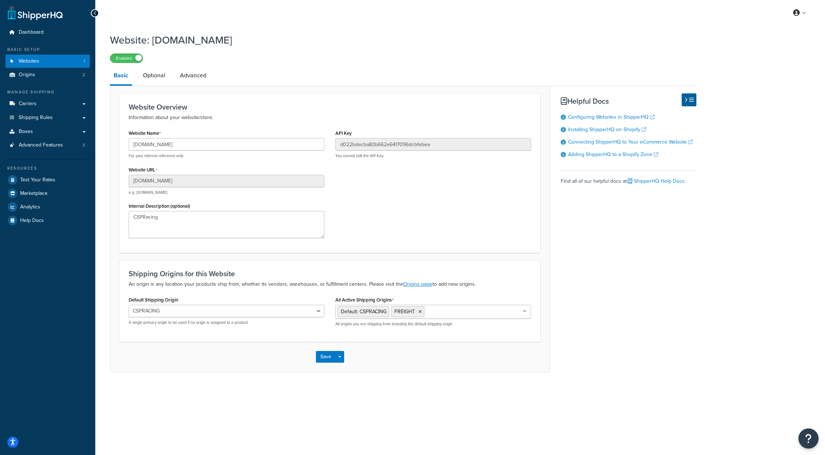
click at [800, 441] on button "Open Resource Center" at bounding box center [809, 439] width 20 height 20
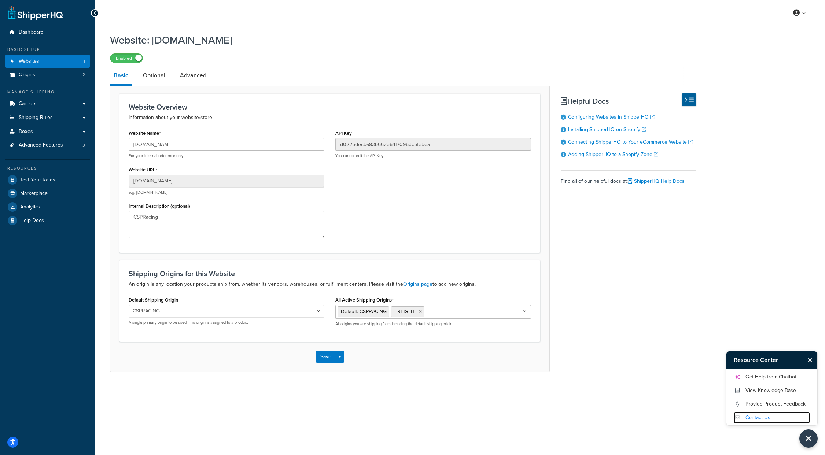
click at [760, 418] on link "Contact Us" at bounding box center [772, 418] width 76 height 12
click at [740, 311] on div "Website: y1vpgq-dz.myshopify.com Enabled Basic Optional Advanced Website Overvi…" at bounding box center [460, 209] width 730 height 361
click at [681, 304] on div "Basic Optional Advanced Website Overview Information about your website/store. …" at bounding box center [403, 219] width 586 height 305
click at [42, 66] on link "Websites 1" at bounding box center [47, 62] width 84 height 14
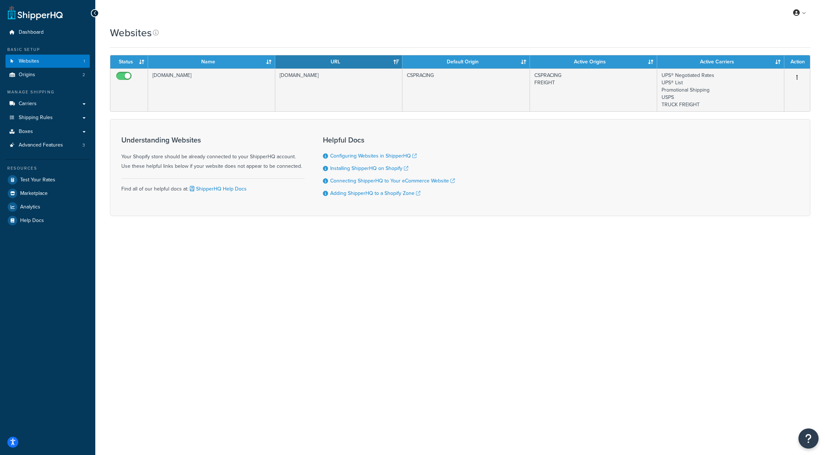
click at [804, 440] on button "Open Resource Center" at bounding box center [809, 439] width 20 height 20
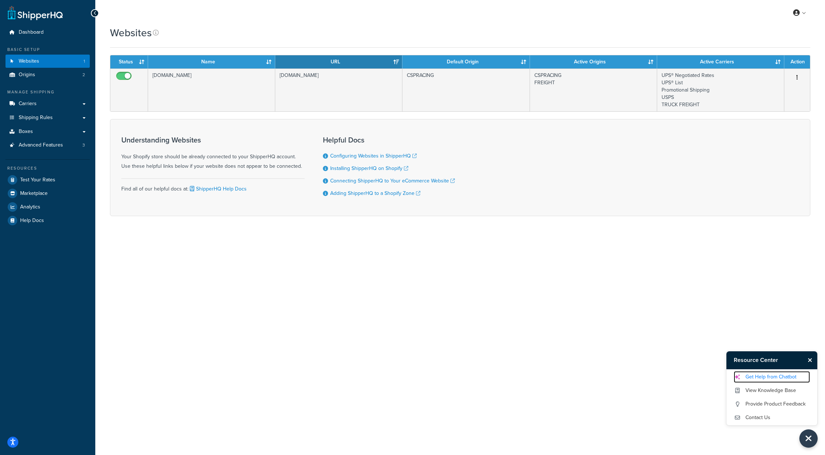
click at [758, 379] on link "Get Help from Chatbot" at bounding box center [772, 377] width 76 height 12
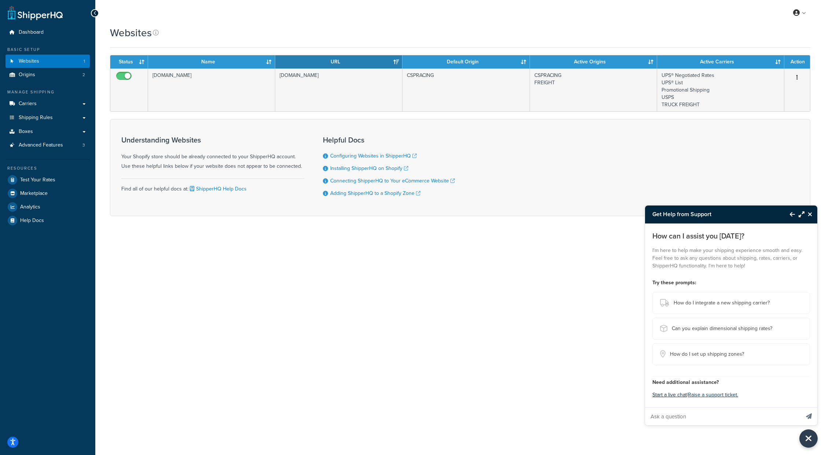
click at [677, 396] on button "Start a live chat" at bounding box center [669, 395] width 34 height 10
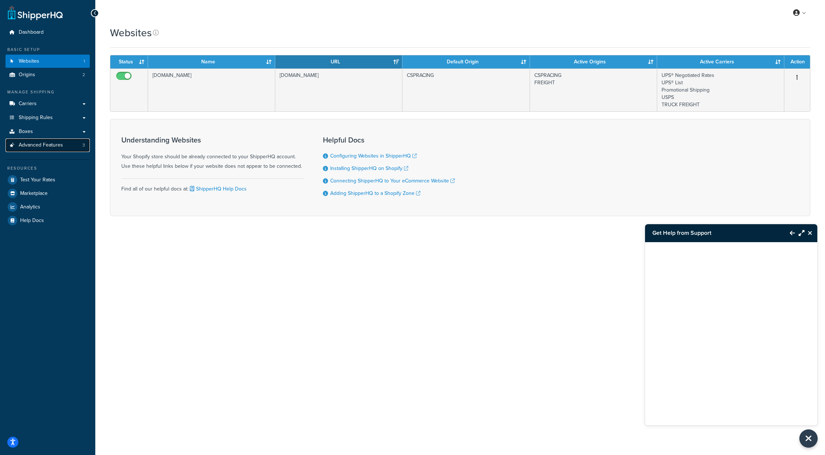
click at [39, 149] on link "Advanced Features 3" at bounding box center [47, 146] width 84 height 14
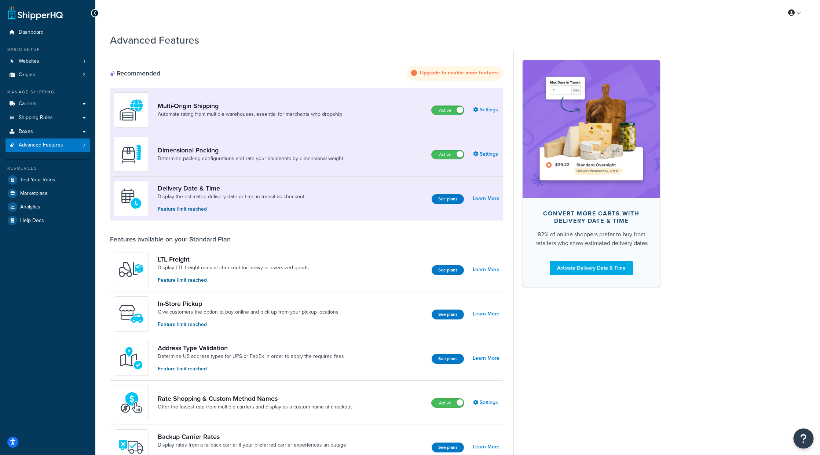
click at [801, 437] on icon "Open Resource Center" at bounding box center [803, 439] width 7 height 10
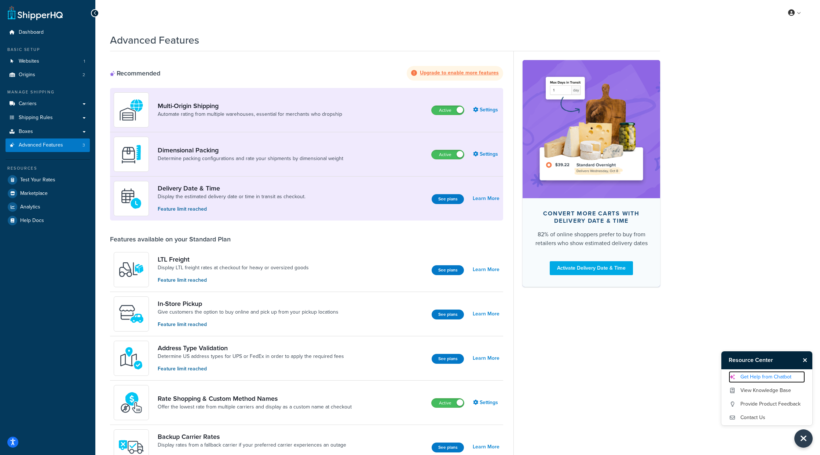
click at [753, 376] on link "Get Help from Chatbot" at bounding box center [766, 377] width 76 height 12
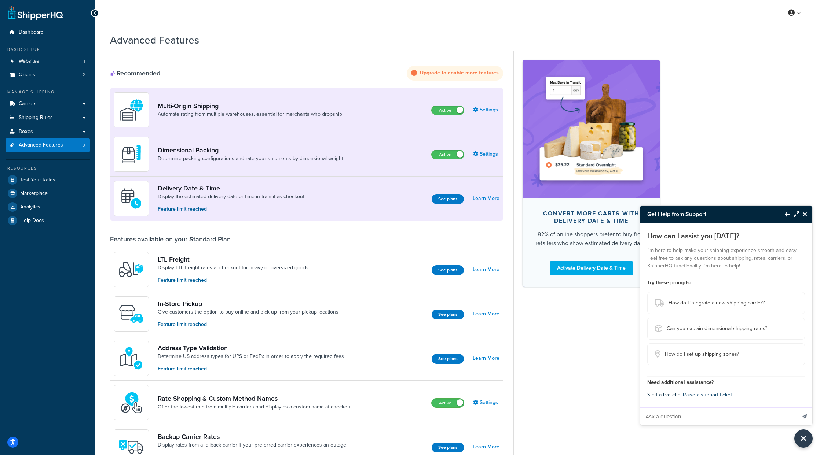
click at [658, 394] on button "Start a live chat" at bounding box center [664, 395] width 34 height 10
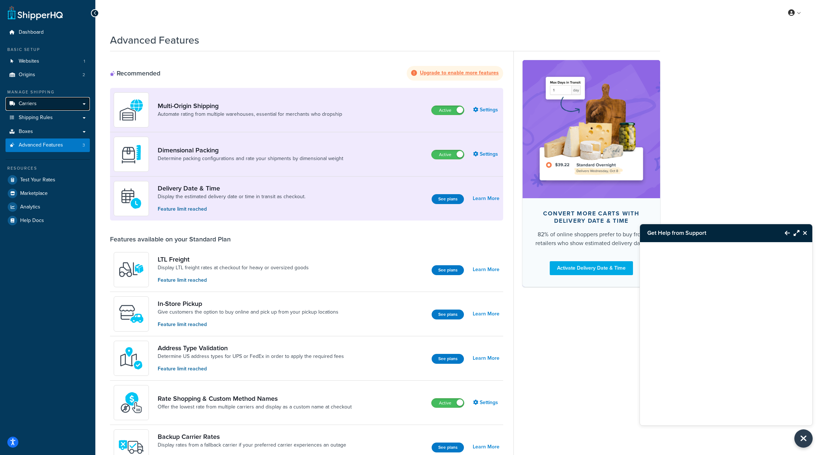
click at [36, 103] on link "Carriers" at bounding box center [47, 104] width 84 height 14
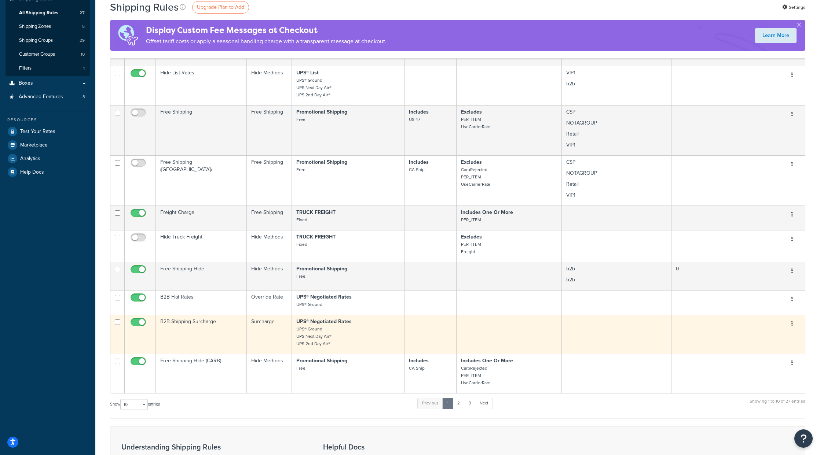
scroll to position [147, 0]
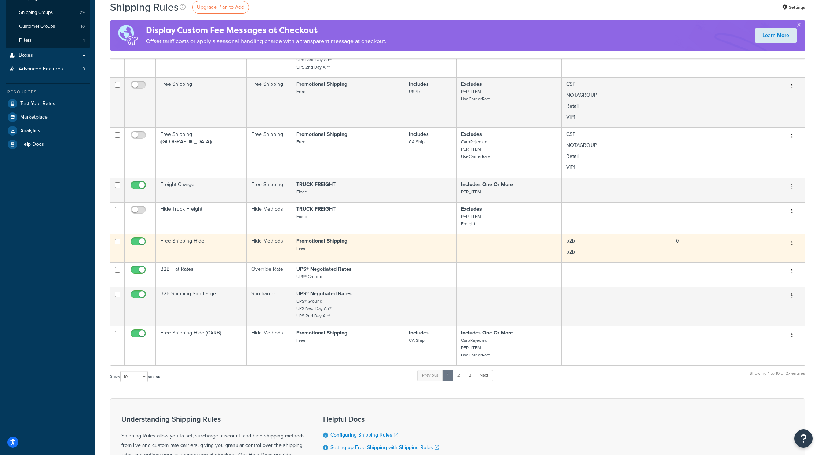
click at [188, 238] on td "Free Shipping Hide" at bounding box center [201, 248] width 91 height 28
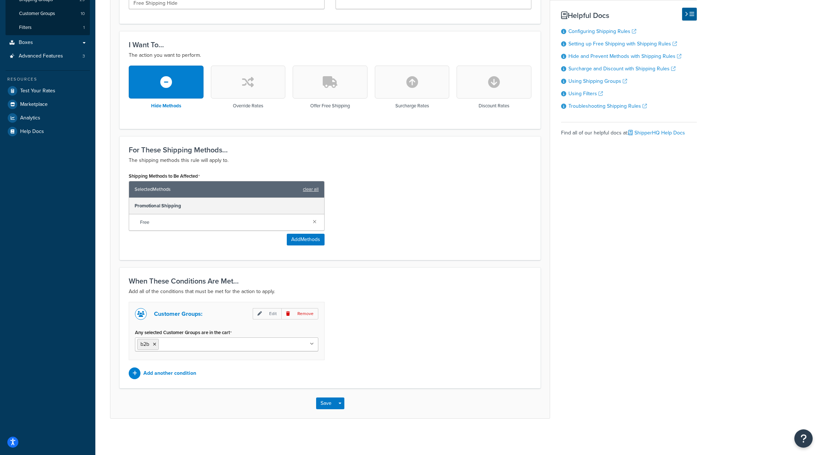
scroll to position [161, 0]
click at [311, 312] on p "Remove" at bounding box center [299, 313] width 37 height 11
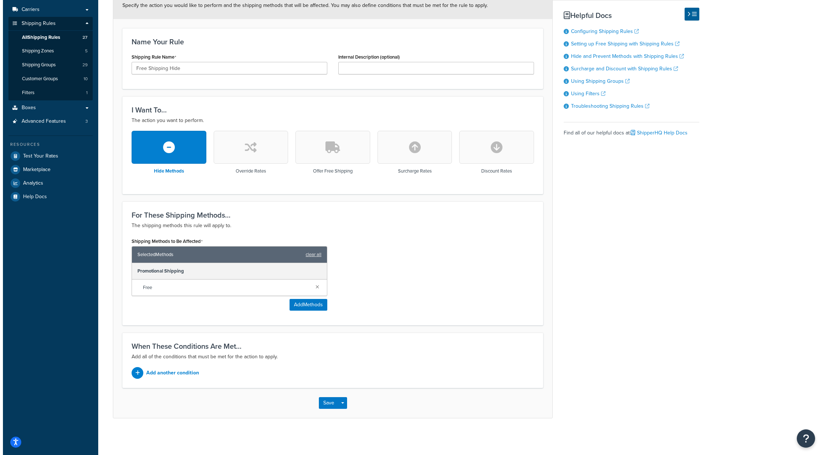
scroll to position [95, 0]
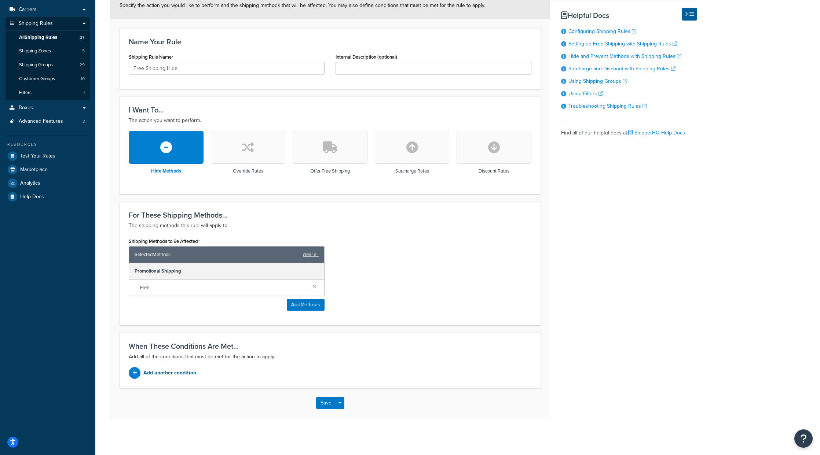
click at [170, 375] on p "Add another condition" at bounding box center [169, 373] width 53 height 10
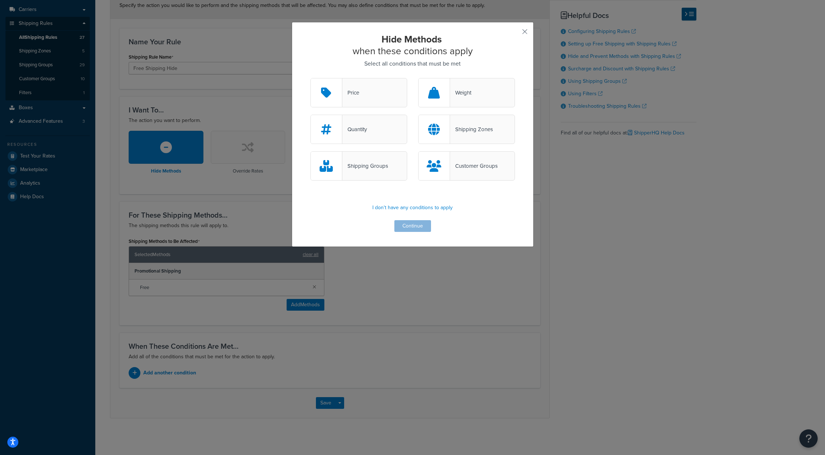
click at [467, 164] on div "Customer Groups" at bounding box center [474, 166] width 48 height 10
click at [0, 0] on input "Customer Groups" at bounding box center [0, 0] width 0 height 0
click at [416, 229] on button "Continue" at bounding box center [412, 226] width 37 height 12
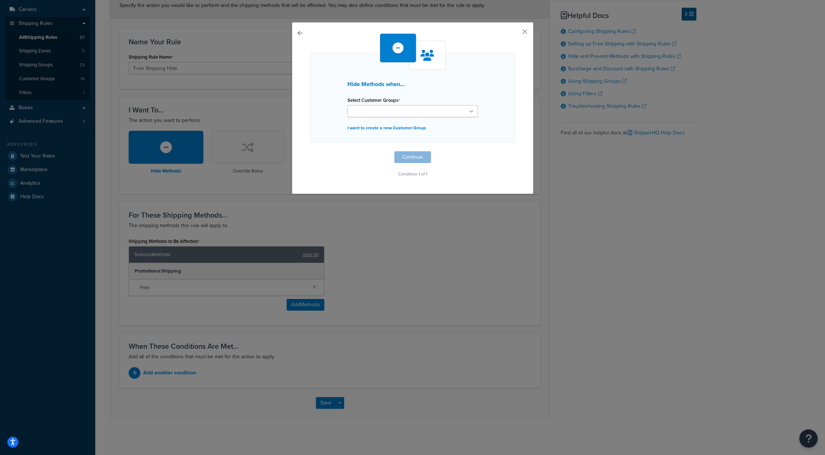
click at [373, 113] on input "Select Customer Groups" at bounding box center [382, 112] width 65 height 8
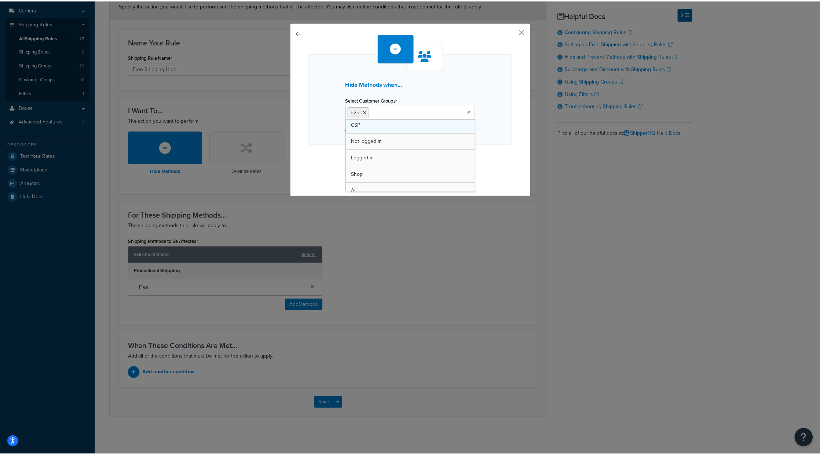
scroll to position [76, 0]
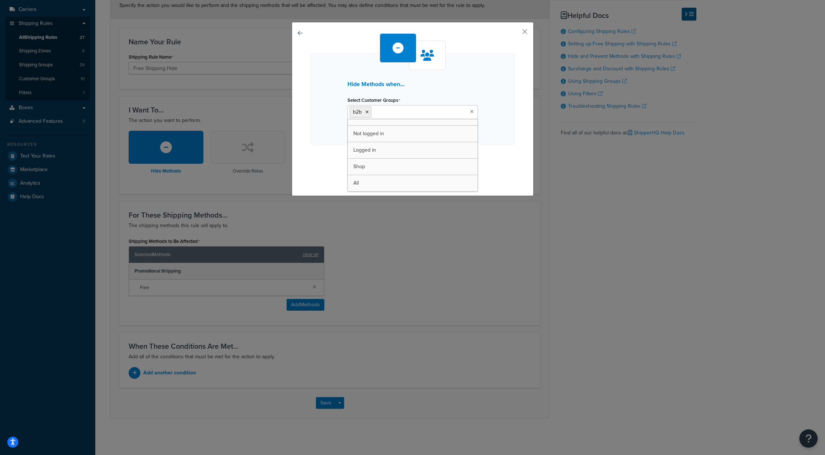
click at [517, 139] on div "Hide Methods when... Select Customer Groups b2b Retail Wholesale NOTAGROUP VIP1…" at bounding box center [413, 109] width 242 height 174
click at [414, 158] on button "Continue" at bounding box center [412, 159] width 37 height 12
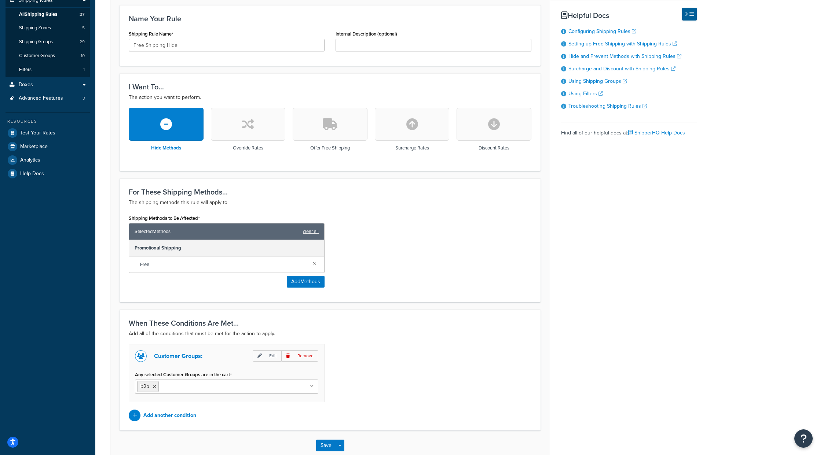
scroll to position [161, 0]
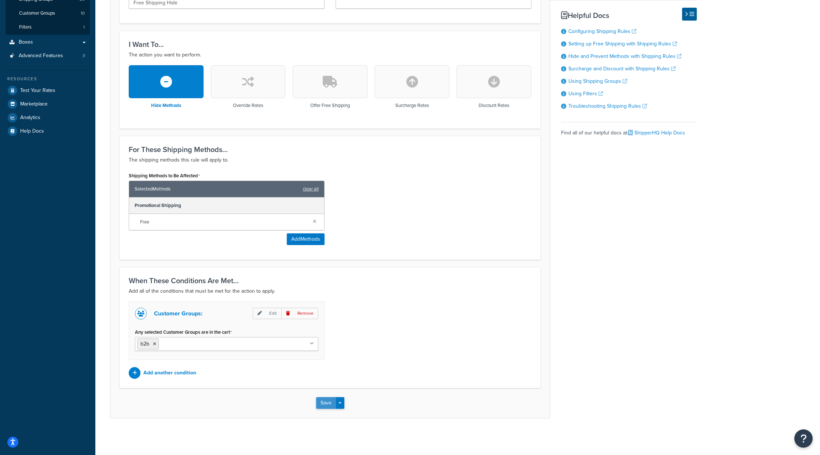
click at [326, 402] on button "Save" at bounding box center [326, 403] width 20 height 12
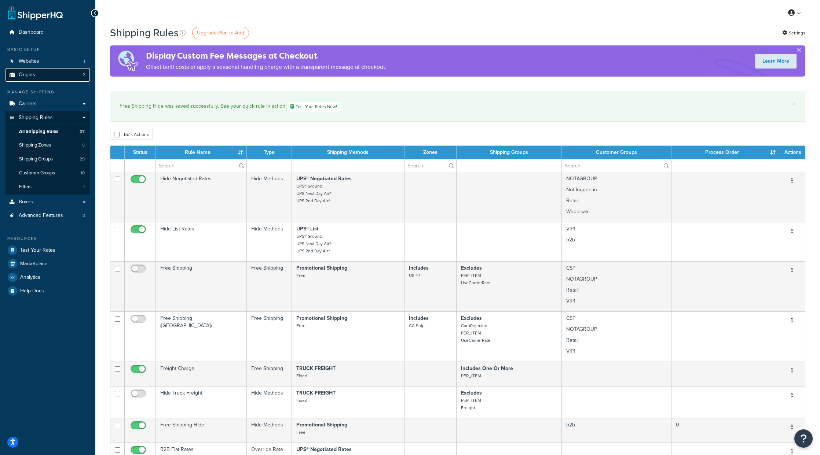
click at [34, 74] on span "Origins" at bounding box center [27, 75] width 16 height 6
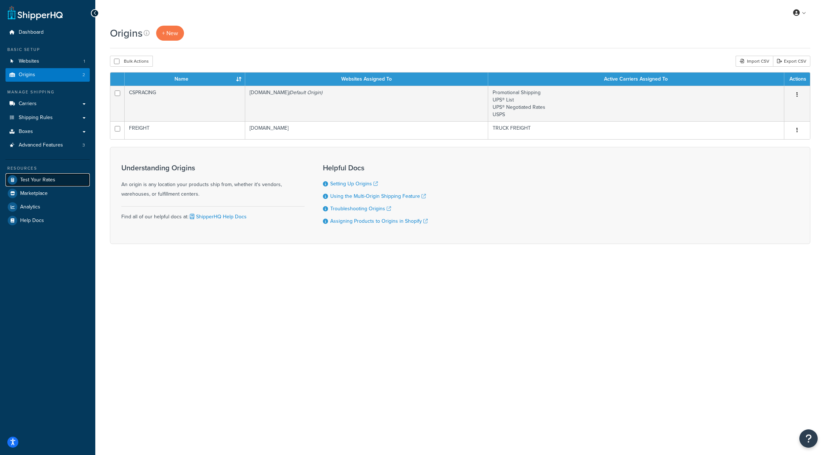
click at [44, 179] on span "Test Your Rates" at bounding box center [37, 180] width 35 height 6
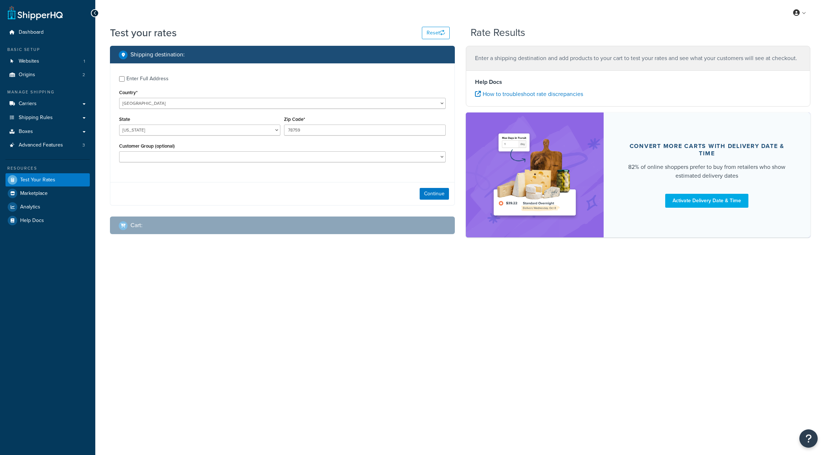
select select "TX"
click at [173, 158] on select "b2b CSP Logged in Not logged in NOTAGROUP Retail Shop VIP1 Wholesale" at bounding box center [282, 156] width 327 height 11
select select "b2b"
click at [119, 152] on select "b2b CSP Logged in Not logged in NOTAGROUP Retail Shop VIP1 Wholesale" at bounding box center [282, 156] width 327 height 11
click at [429, 191] on button "Continue" at bounding box center [434, 194] width 29 height 12
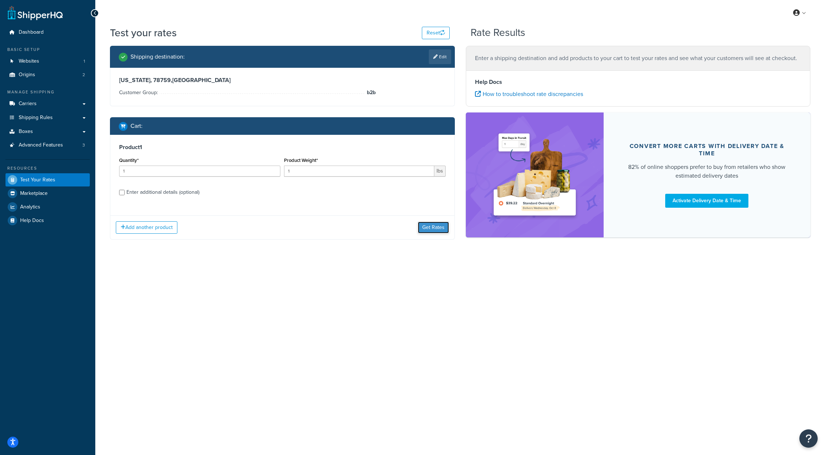
click at [441, 229] on button "Get Rates" at bounding box center [433, 228] width 31 height 12
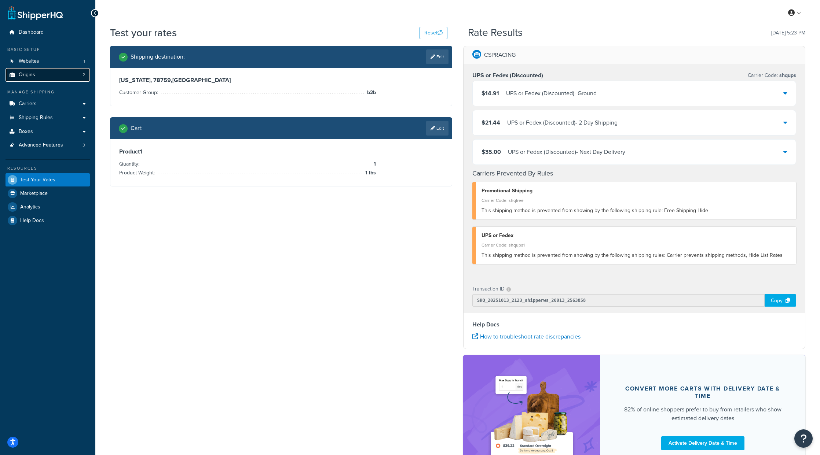
click at [33, 73] on span "Origins" at bounding box center [27, 75] width 16 height 6
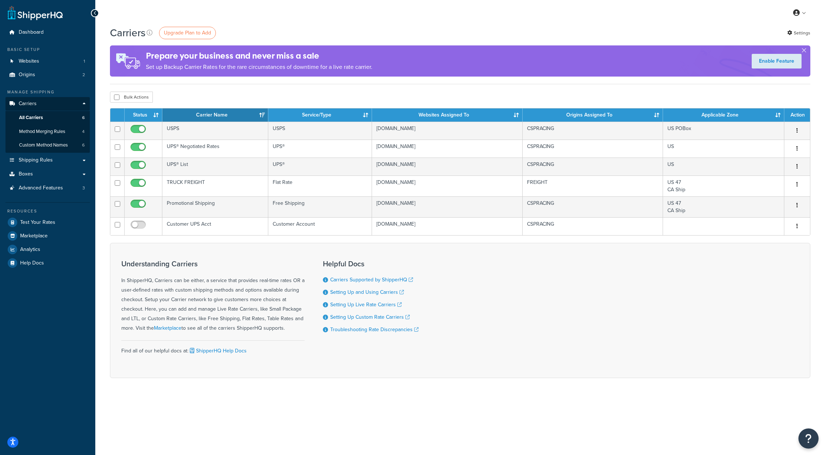
click at [803, 436] on button "Open Resource Center" at bounding box center [809, 439] width 20 height 20
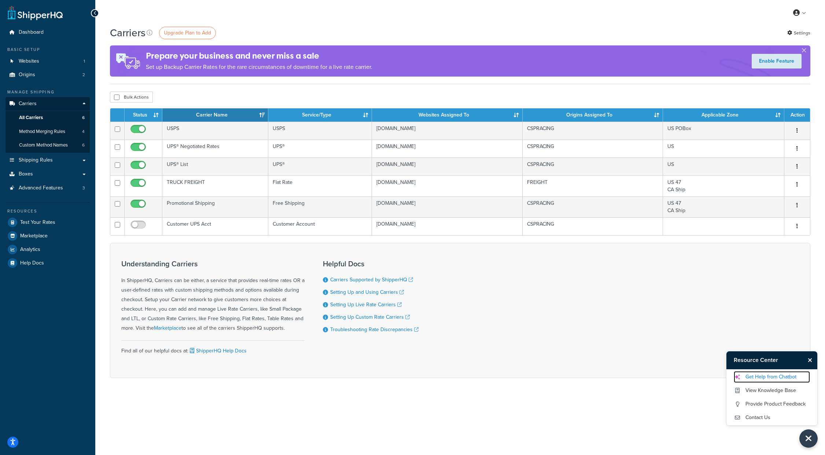
click at [773, 372] on link "Get Help from Chatbot" at bounding box center [772, 377] width 76 height 12
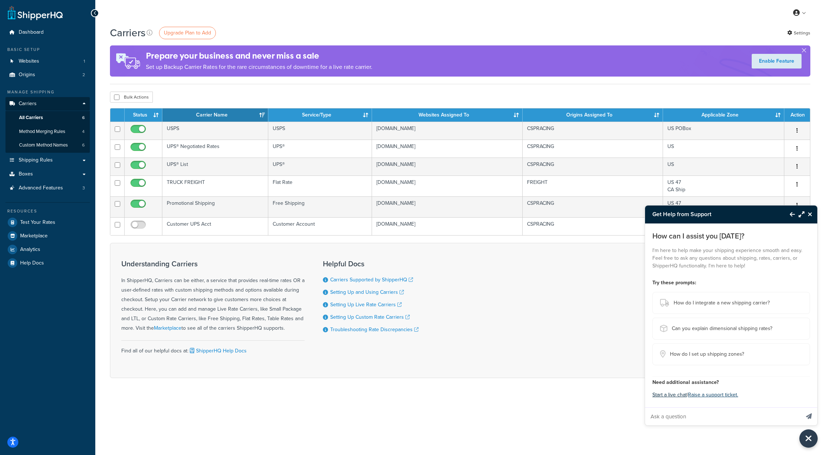
click at [668, 397] on button "Start a live chat" at bounding box center [669, 395] width 34 height 10
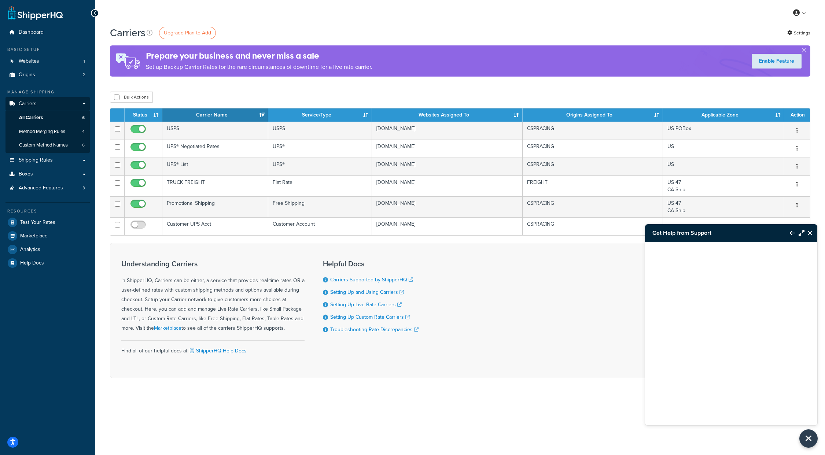
click at [813, 236] on button "Close Resource Center" at bounding box center [811, 233] width 13 height 9
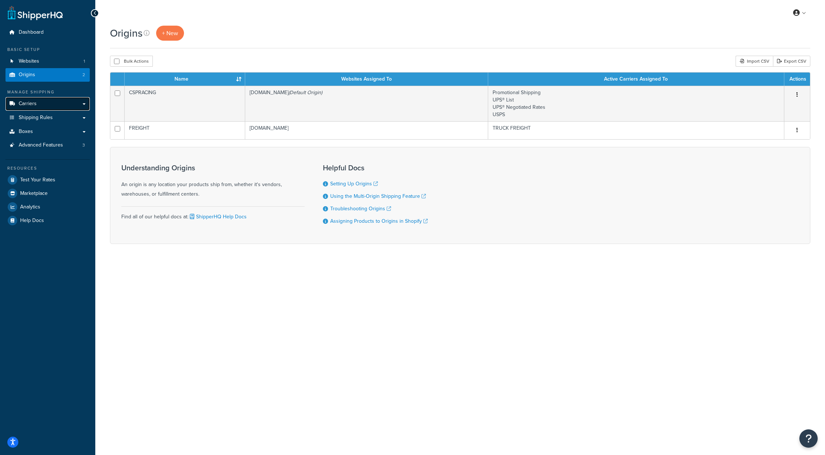
click at [34, 101] on span "Carriers" at bounding box center [28, 104] width 18 height 6
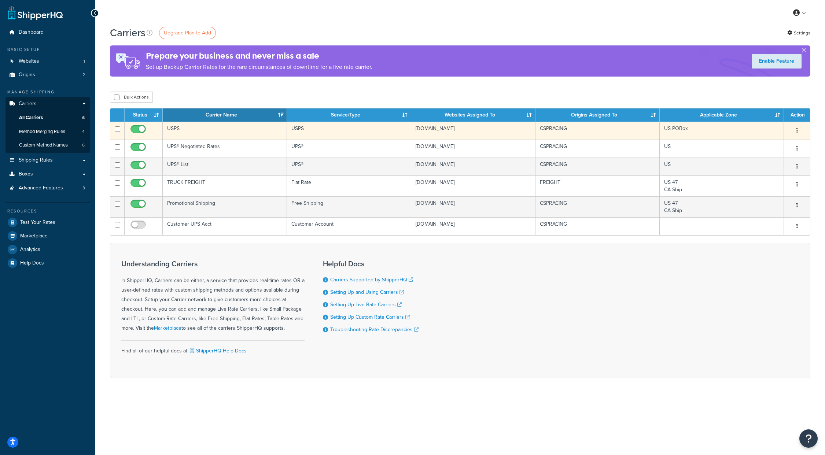
click at [177, 129] on td "USPS" at bounding box center [225, 131] width 124 height 18
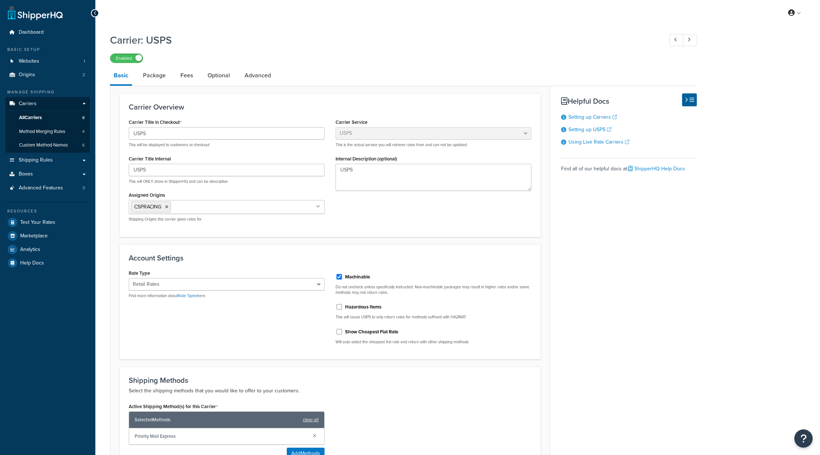
select select "usps"
click at [161, 76] on link "Package" at bounding box center [154, 76] width 30 height 18
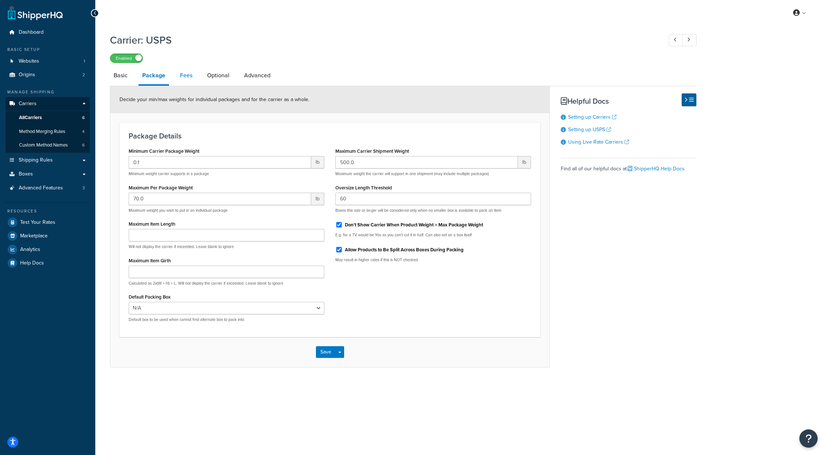
click at [185, 76] on link "Fees" at bounding box center [186, 76] width 20 height 18
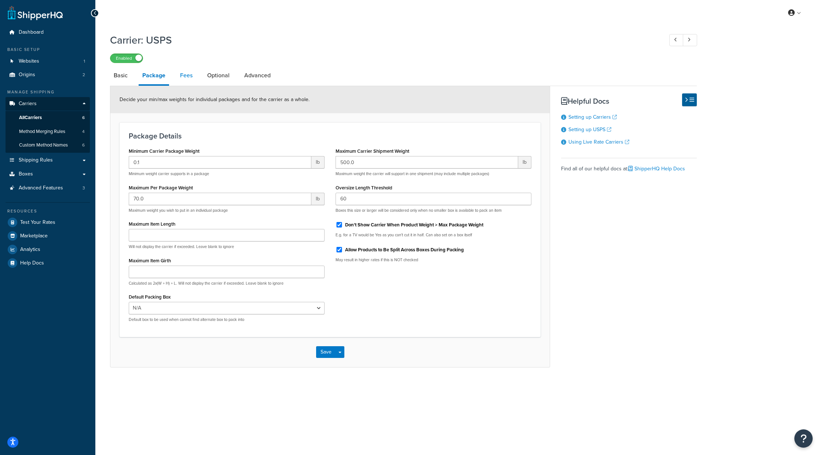
select select "item"
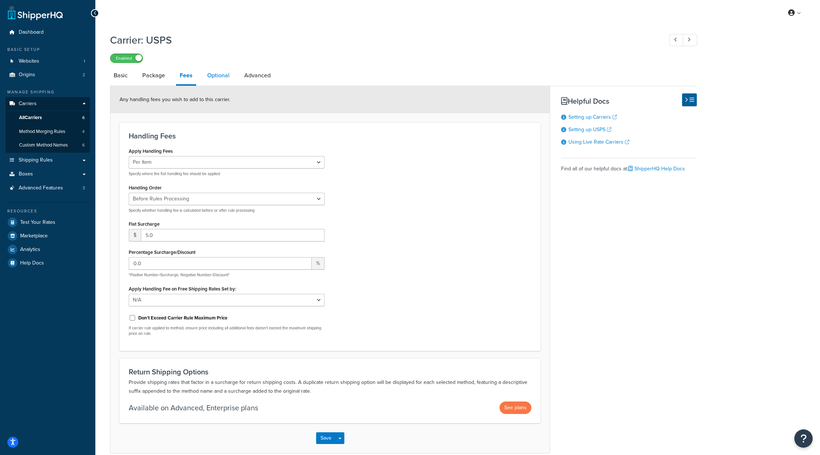
click at [209, 76] on link "Optional" at bounding box center [218, 76] width 30 height 18
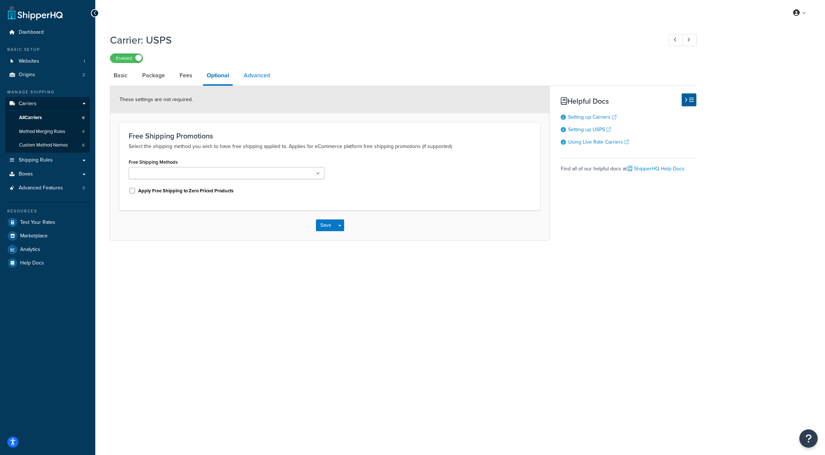
click at [257, 74] on link "Advanced" at bounding box center [257, 76] width 34 height 18
select select "false"
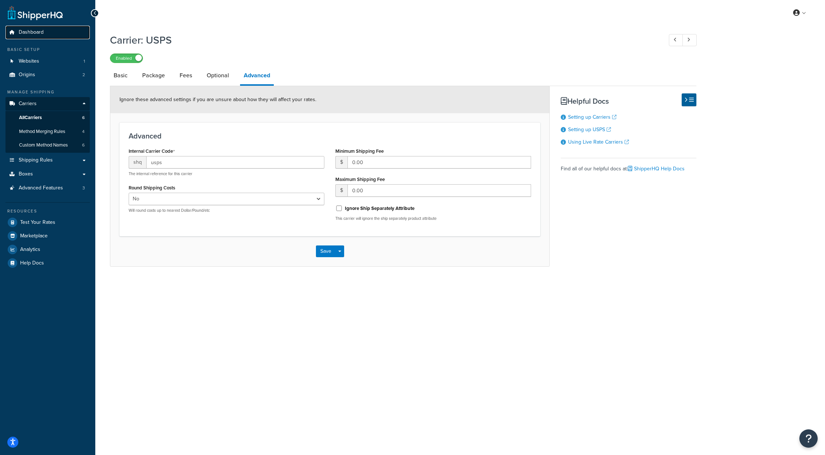
click at [37, 30] on span "Dashboard" at bounding box center [31, 32] width 25 height 6
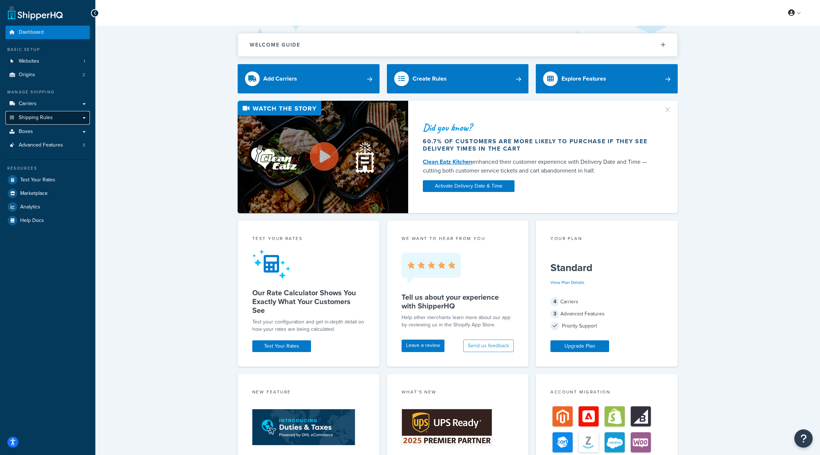
click at [52, 118] on span "Shipping Rules" at bounding box center [36, 118] width 34 height 6
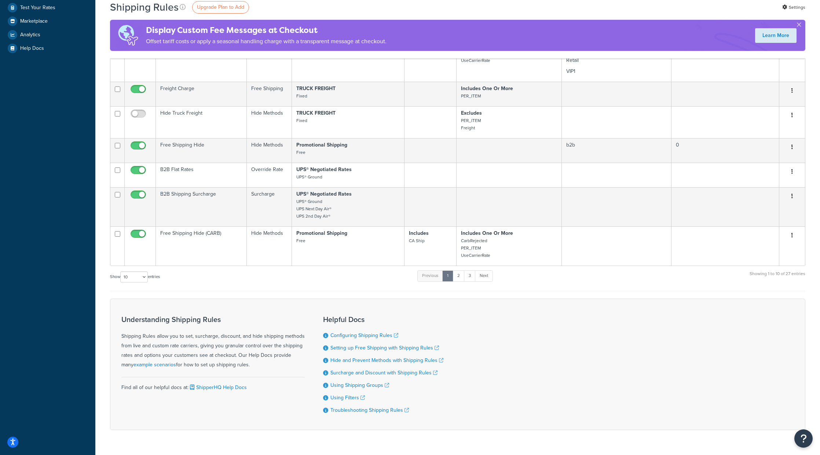
scroll to position [257, 0]
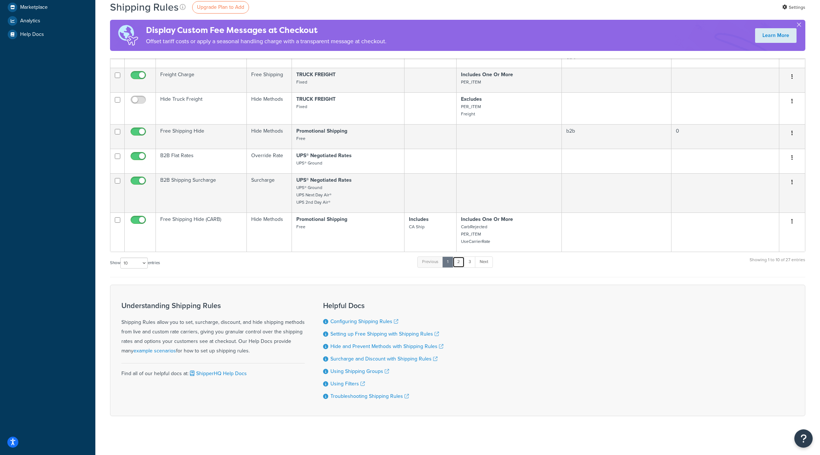
click at [459, 263] on link "2" at bounding box center [458, 262] width 12 height 11
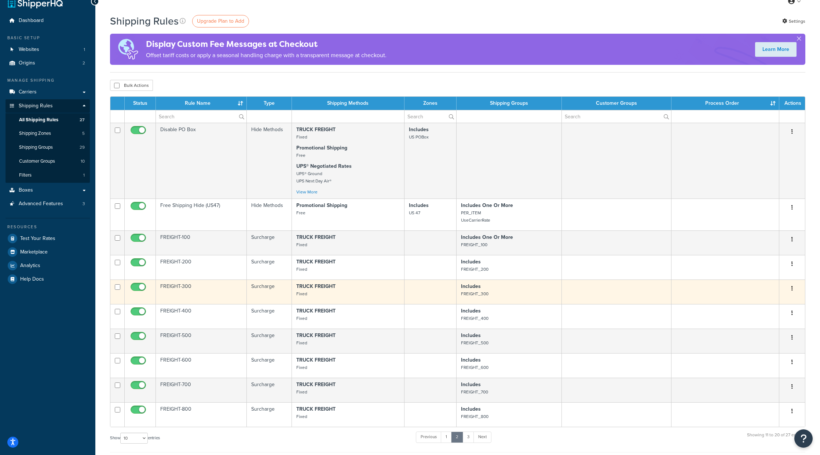
scroll to position [11, 0]
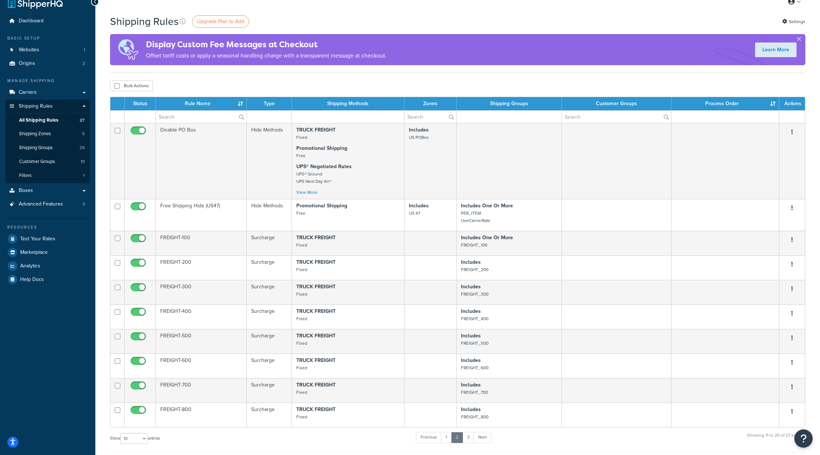
click at [292, 81] on div "Bulk Actions Duplicate Delete" at bounding box center [457, 85] width 695 height 11
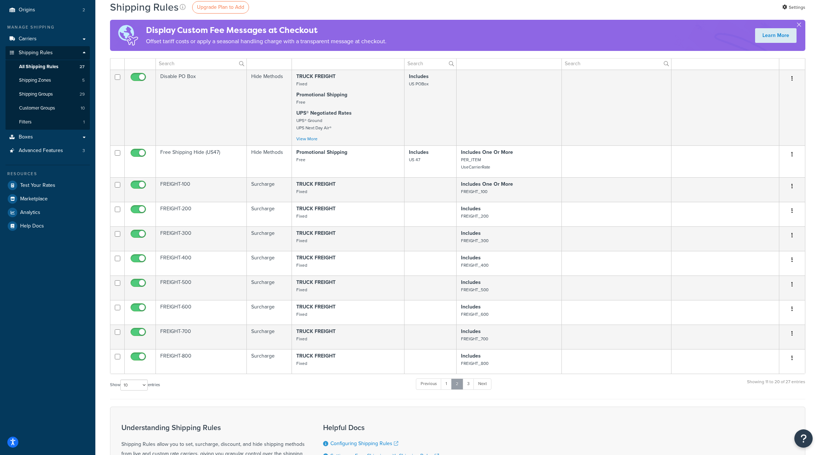
scroll to position [85, 0]
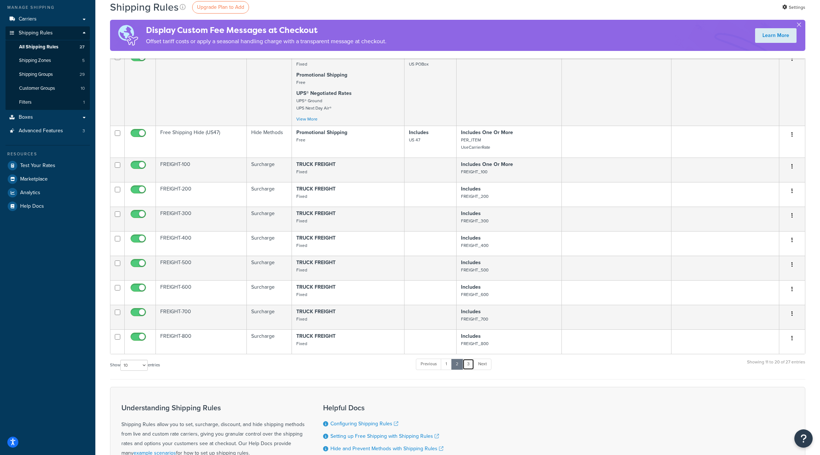
click at [470, 365] on link "3" at bounding box center [468, 364] width 12 height 11
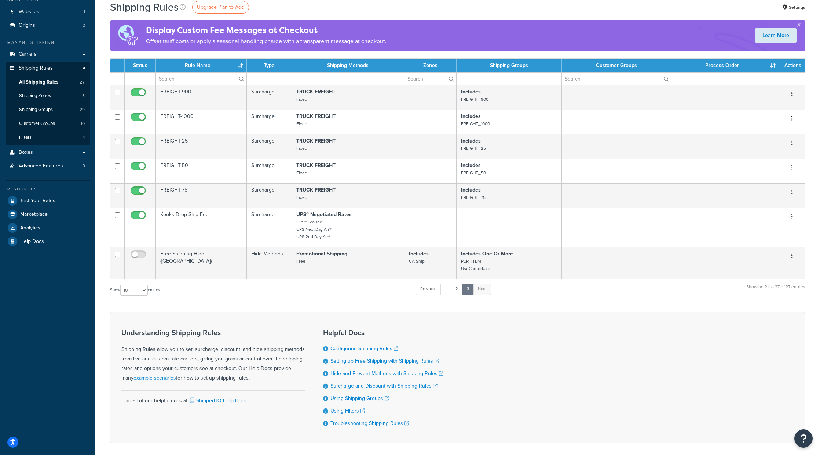
scroll to position [48, 0]
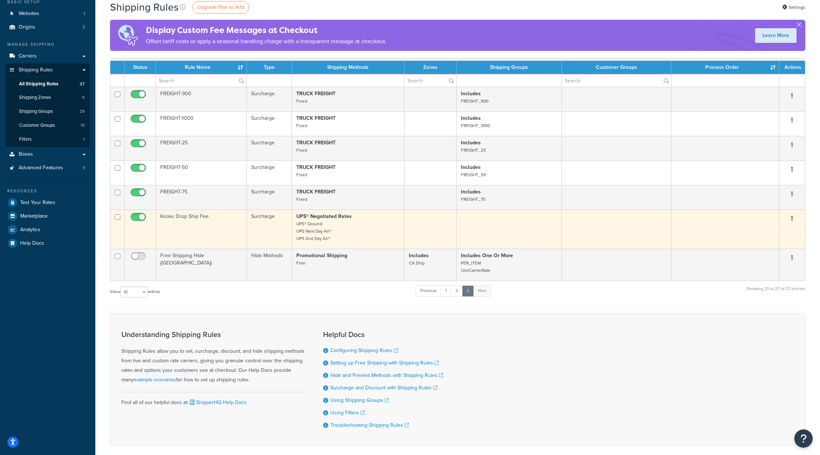
click at [375, 225] on p "UPS® Negotiated Rates UPS® Ground UPS Next Day Air® UPS 2nd Day Air®" at bounding box center [347, 227] width 103 height 29
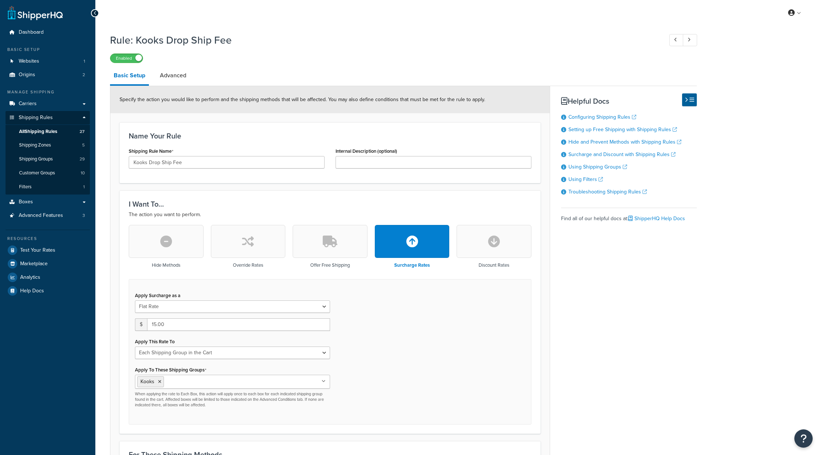
select select "SHIPPING_GROUP"
click at [95, 12] on icon at bounding box center [94, 13] width 3 height 5
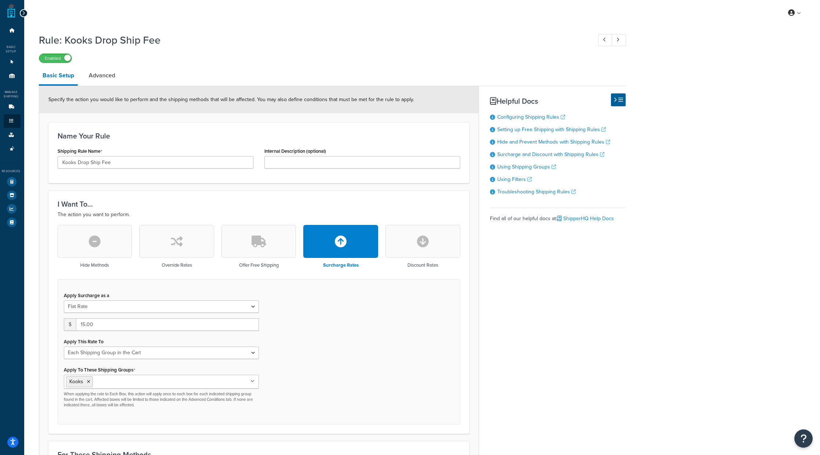
click at [23, 12] on icon at bounding box center [23, 13] width 3 height 5
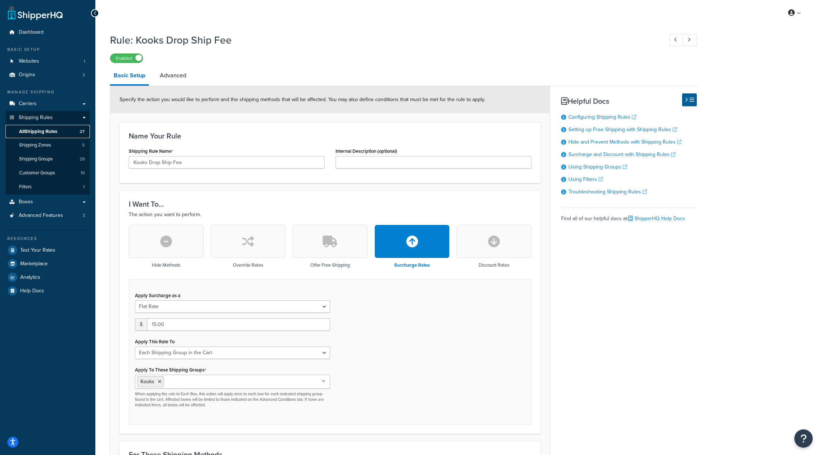
click at [44, 129] on span "All Shipping Rules" at bounding box center [38, 132] width 38 height 6
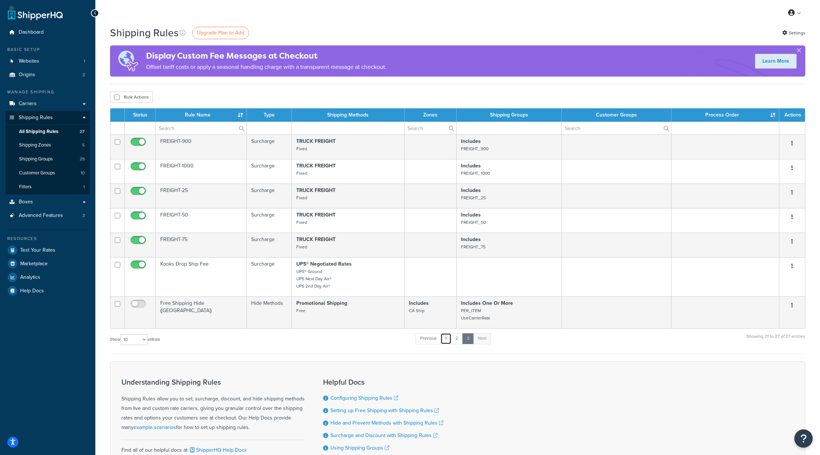
click at [450, 341] on link "1" at bounding box center [445, 338] width 11 height 11
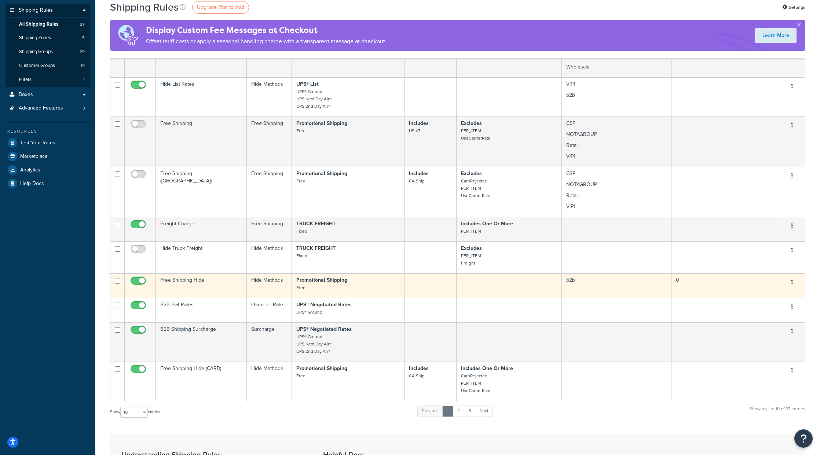
scroll to position [110, 0]
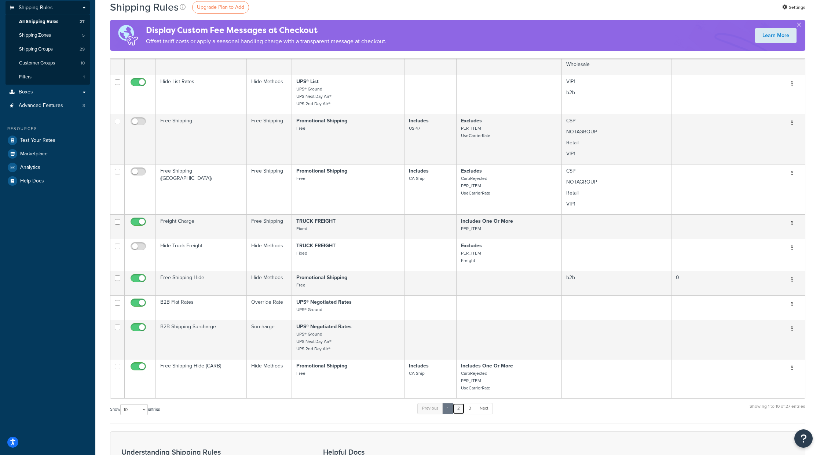
click at [456, 409] on link "2" at bounding box center [458, 408] width 12 height 11
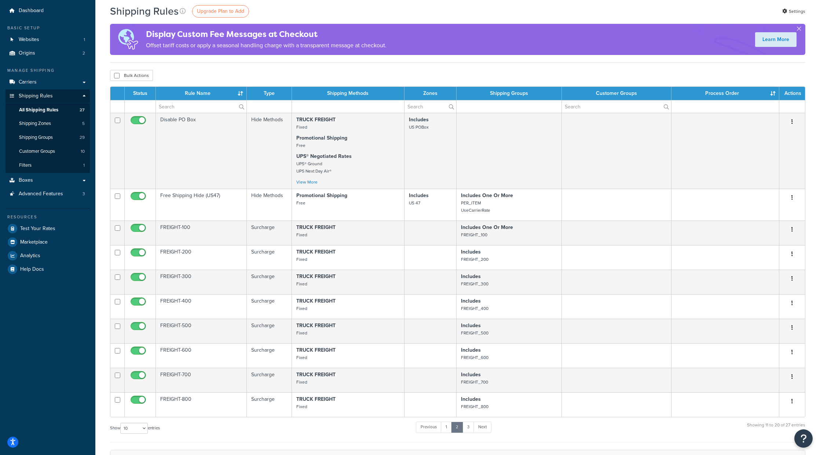
scroll to position [147, 0]
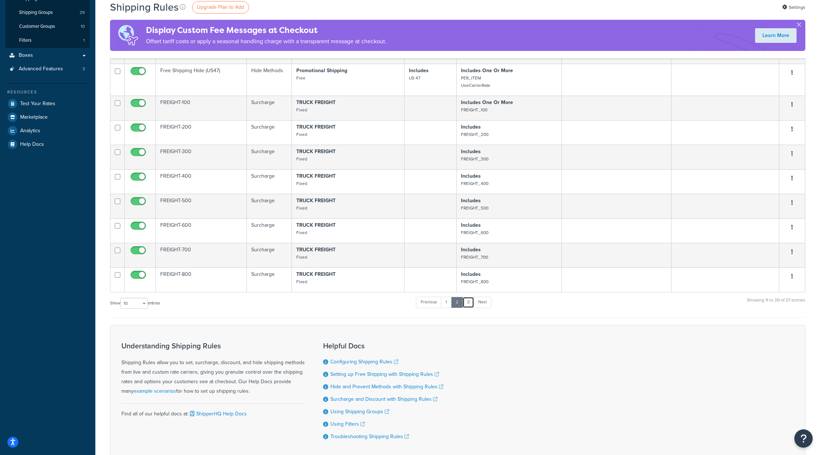
click at [469, 306] on link "3" at bounding box center [468, 302] width 12 height 11
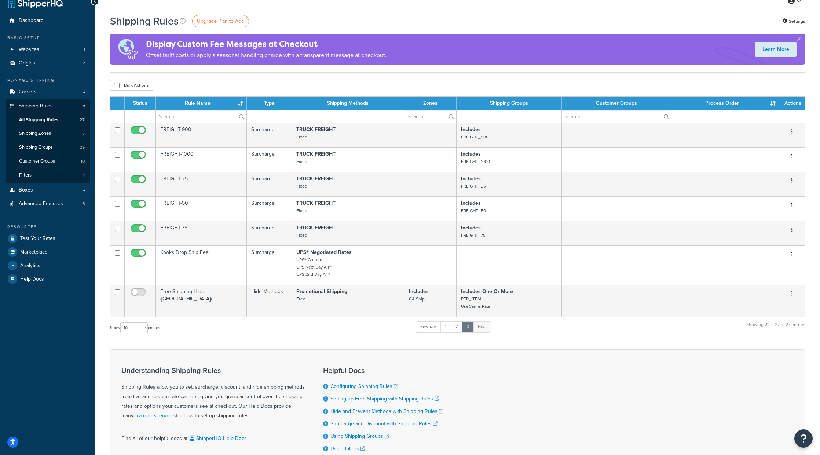
scroll to position [11, 0]
